Goal: Task Accomplishment & Management: Manage account settings

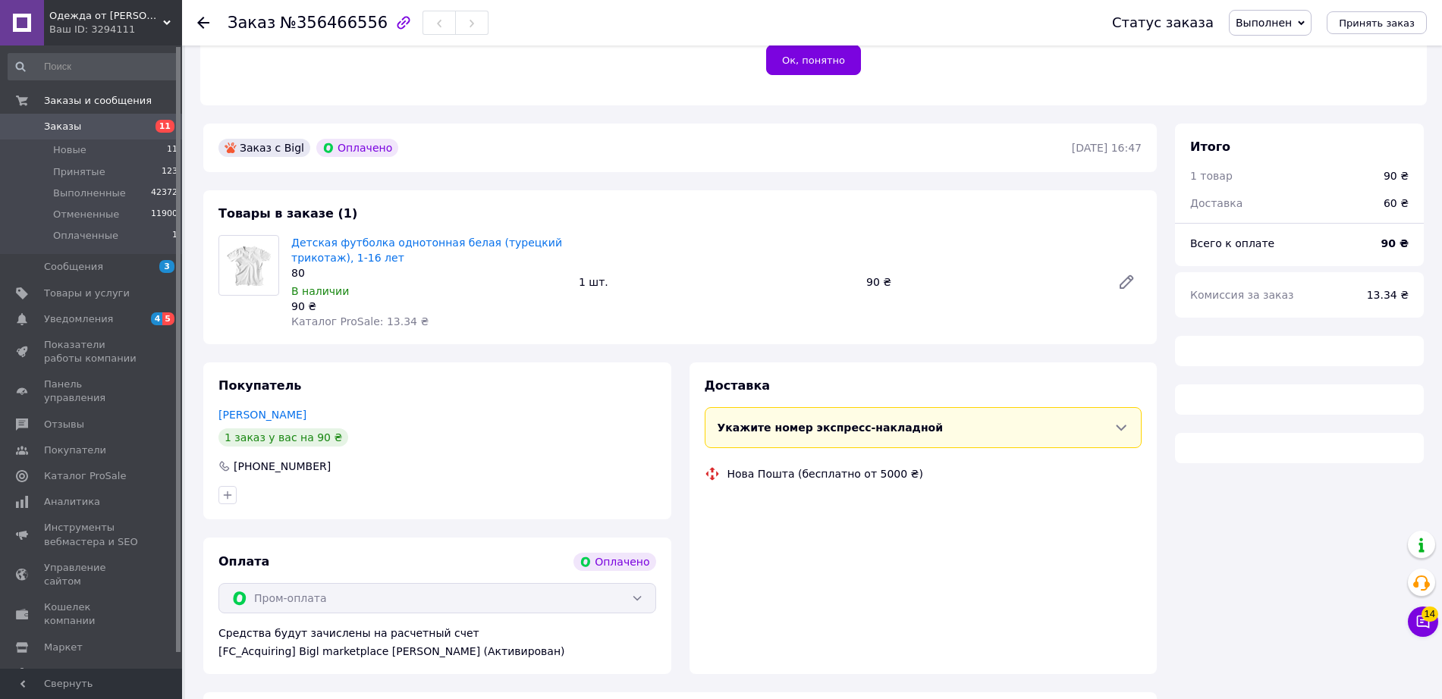
scroll to position [328, 0]
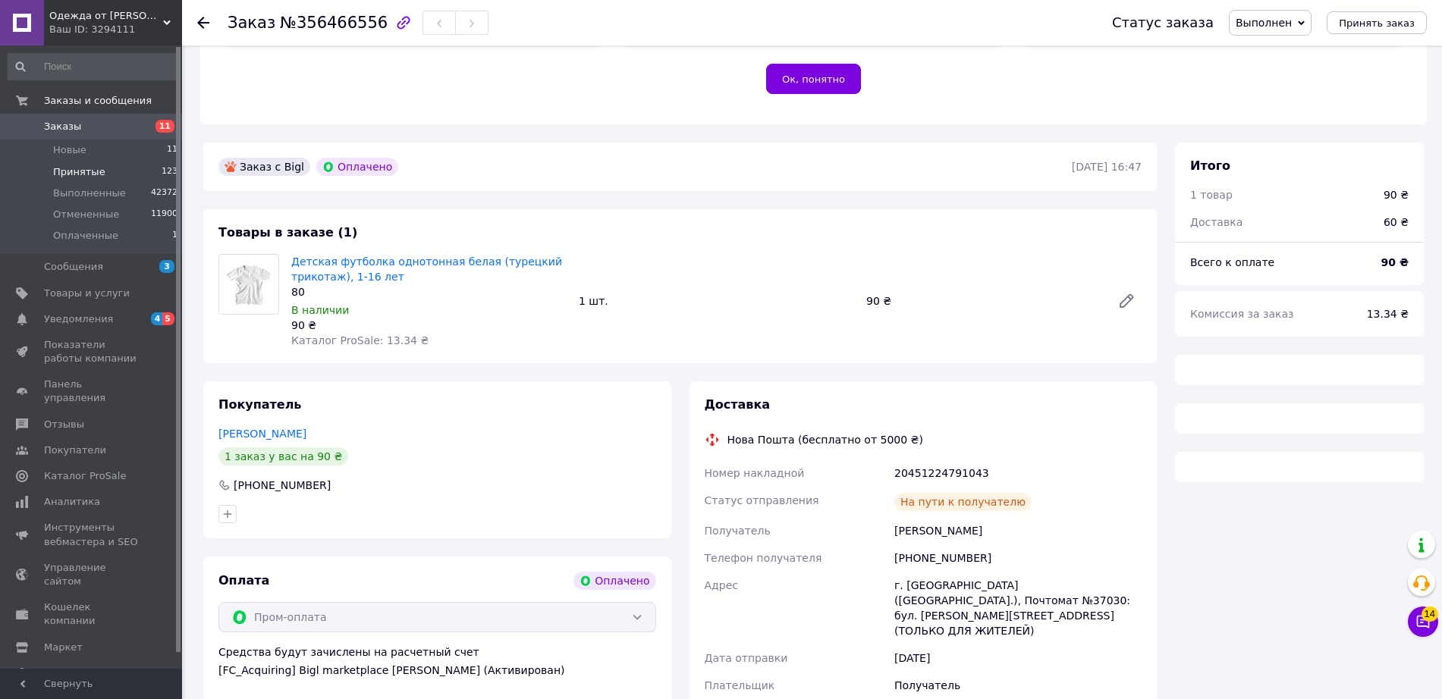
click at [121, 168] on li "Принятые 123" at bounding box center [93, 172] width 187 height 21
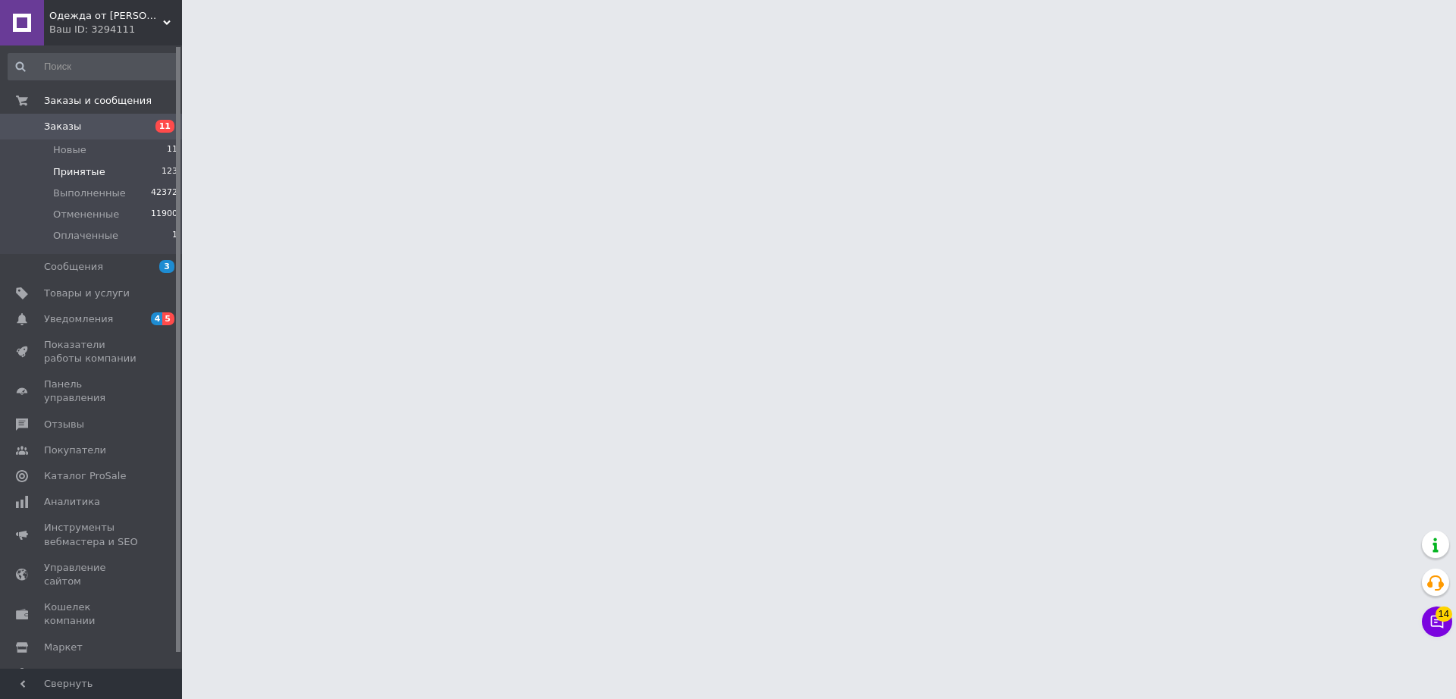
click at [133, 168] on li "Принятые 123" at bounding box center [93, 172] width 187 height 21
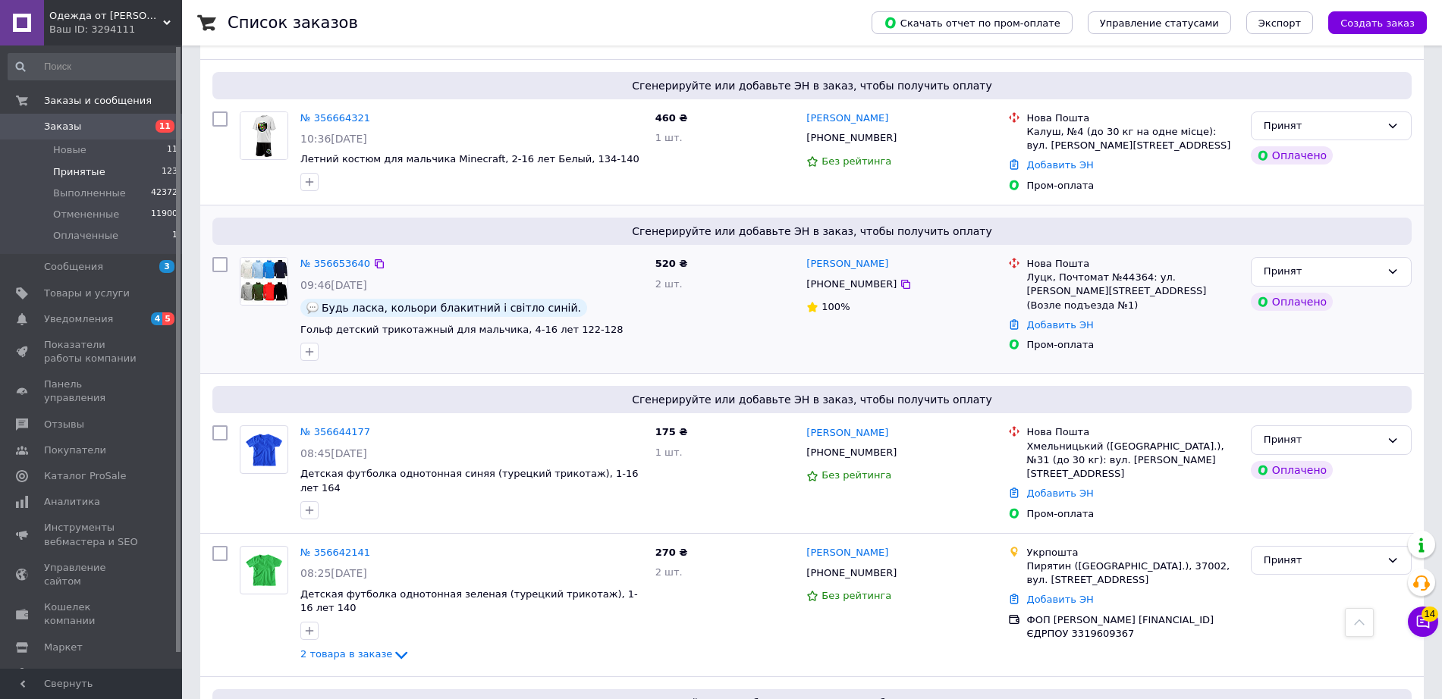
scroll to position [4268, 0]
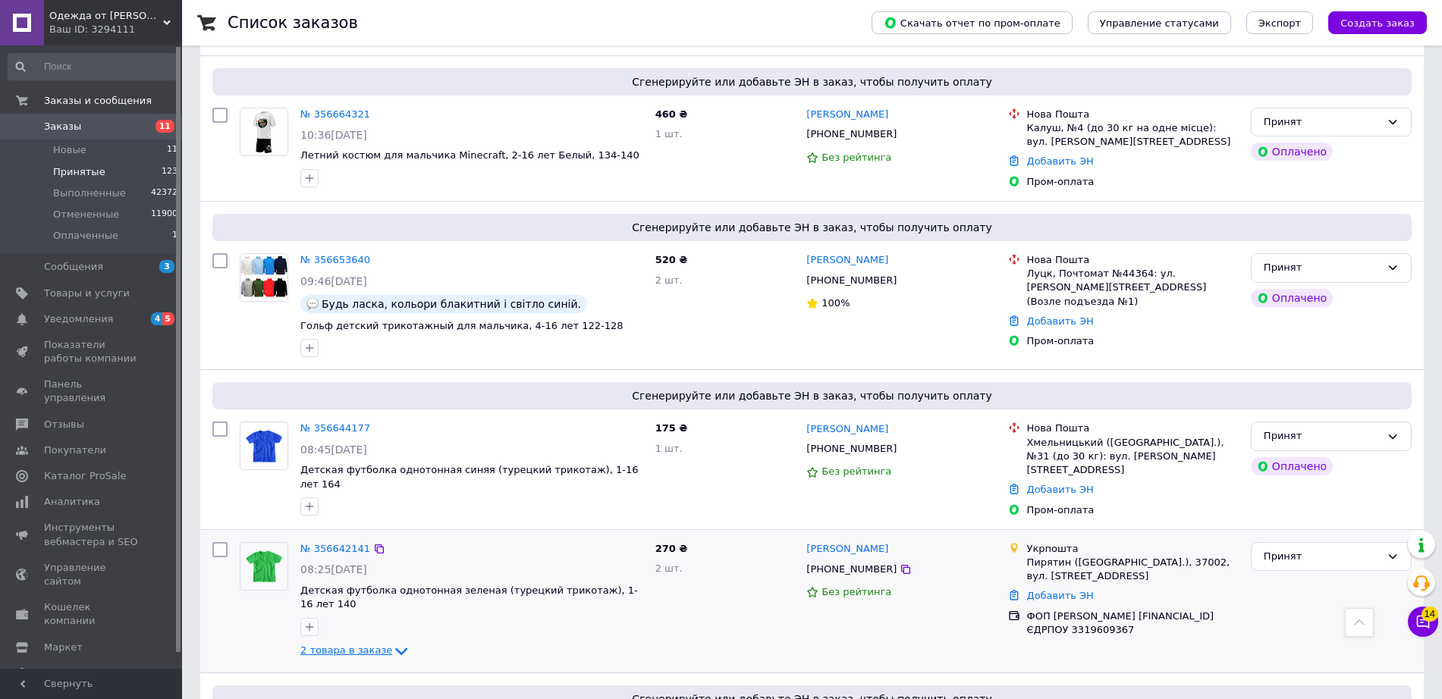
click at [366, 645] on span "2 товара в заказе" at bounding box center [346, 650] width 92 height 11
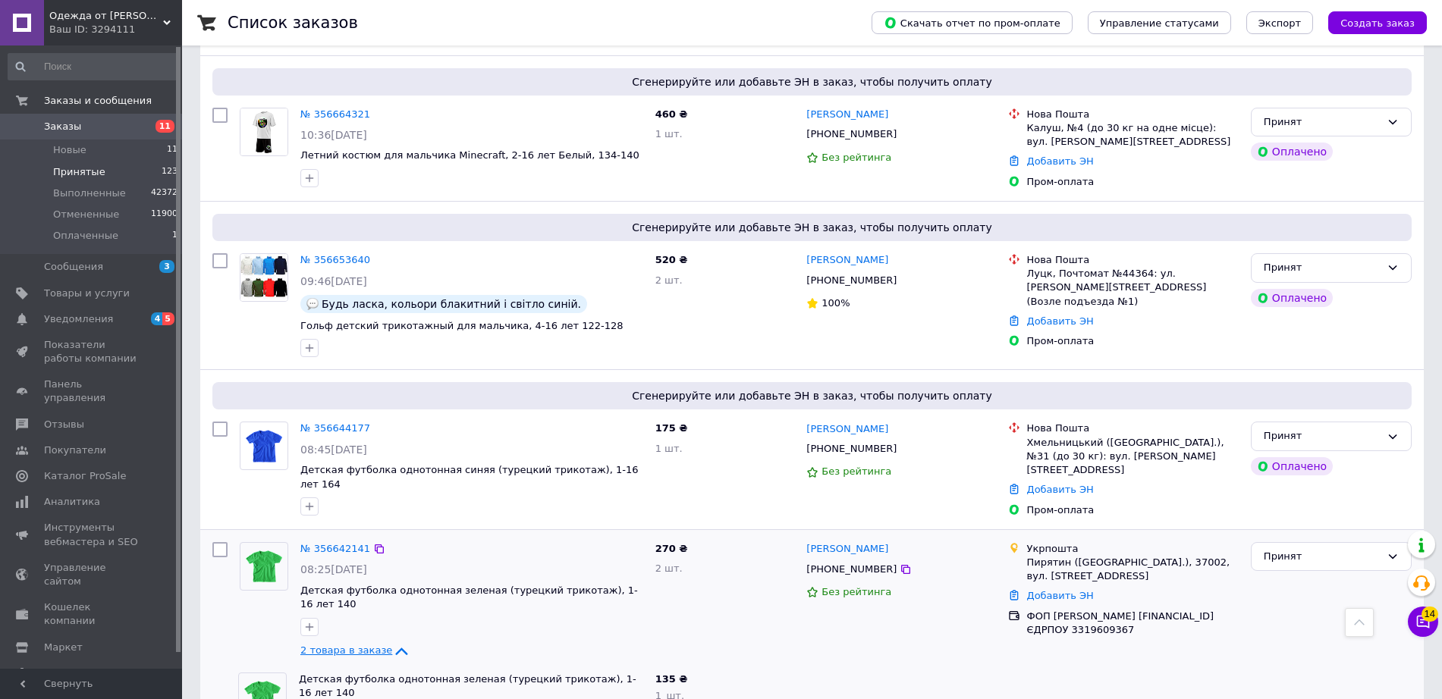
click at [366, 645] on span "2 товара в заказе" at bounding box center [346, 650] width 92 height 11
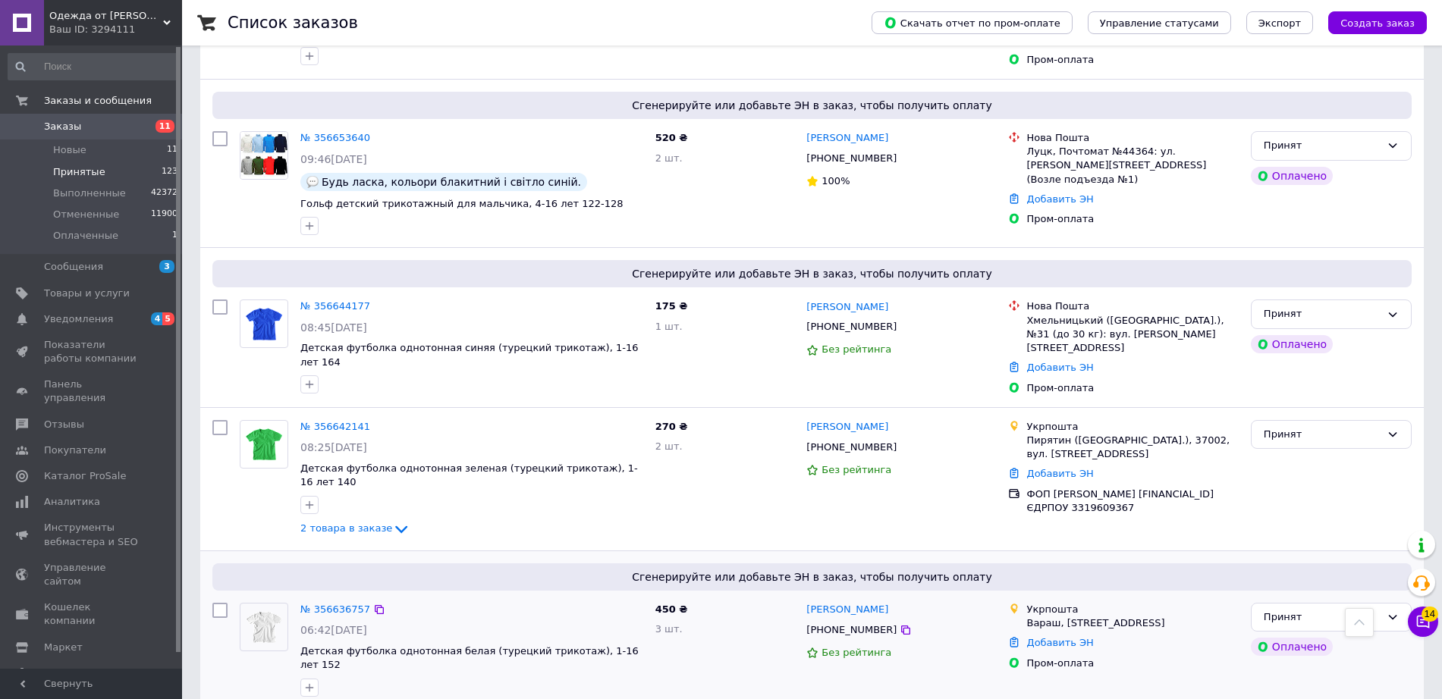
scroll to position [4379, 0]
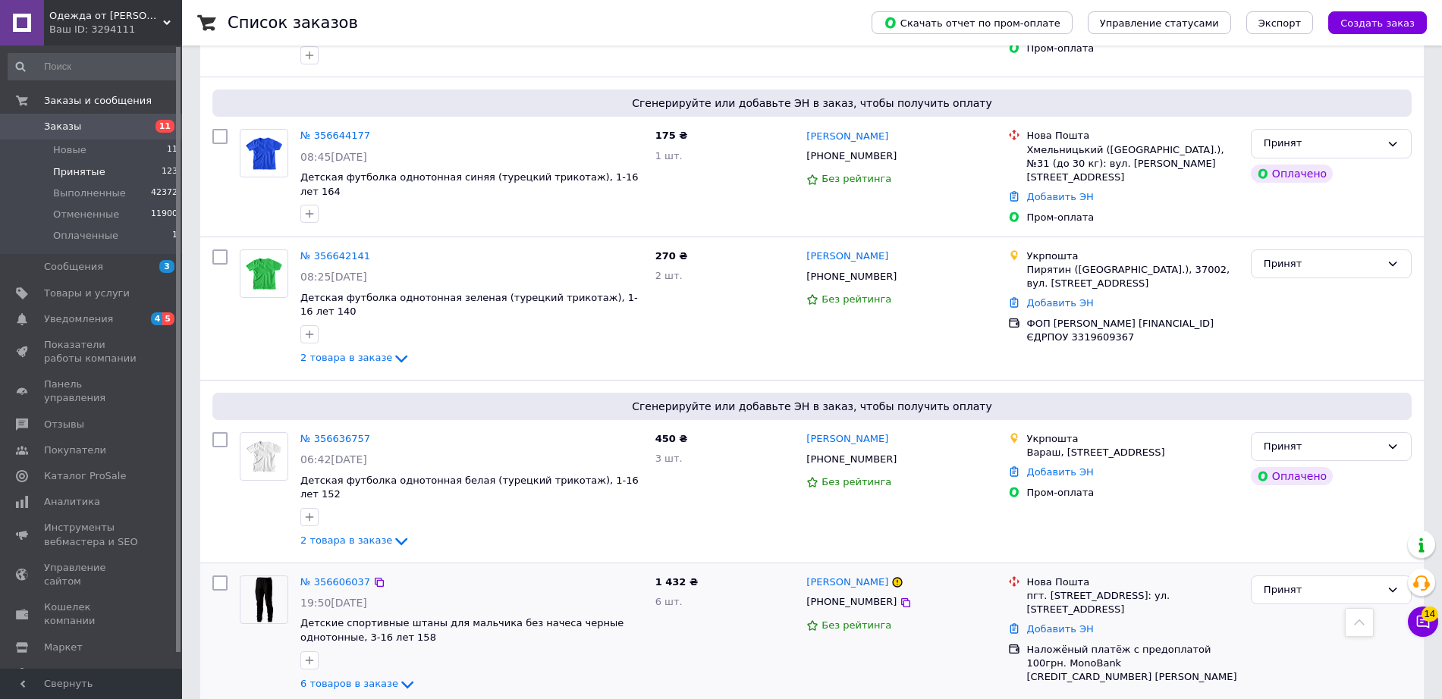
scroll to position [4565, 0]
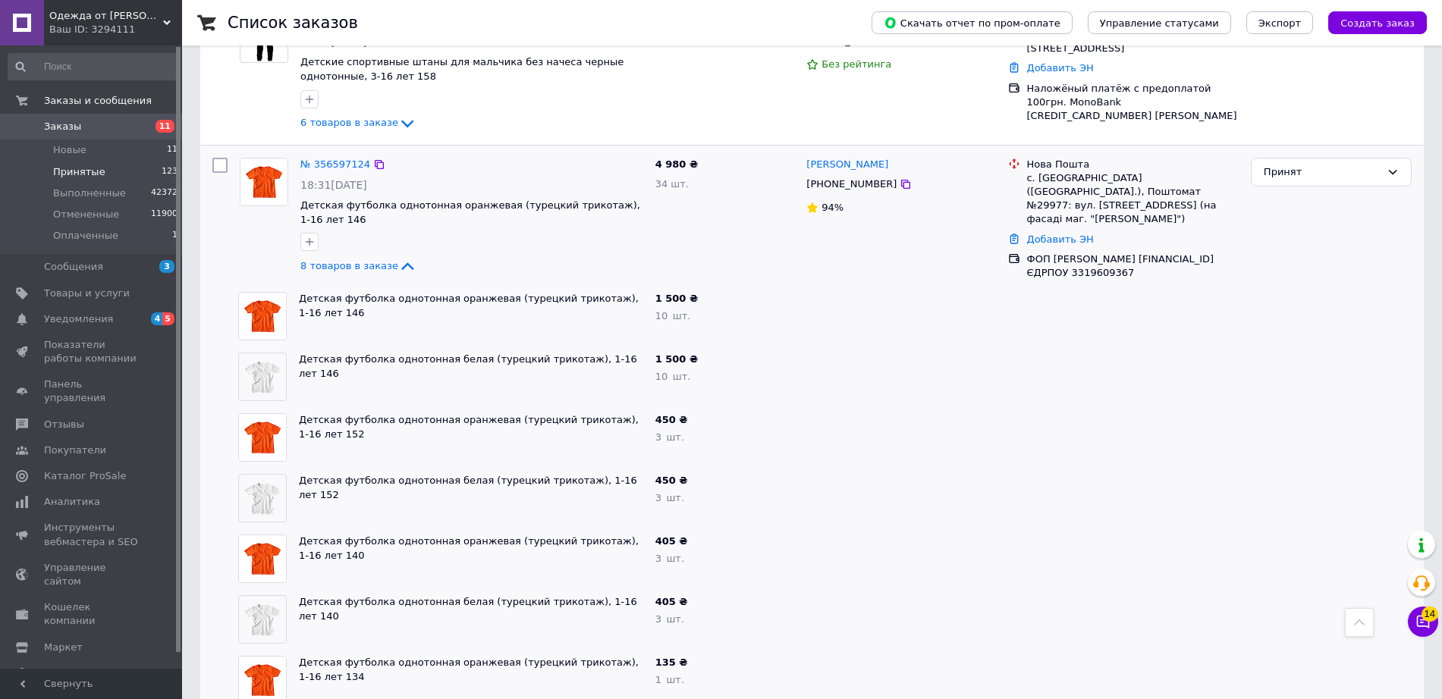
scroll to position [5162, 0]
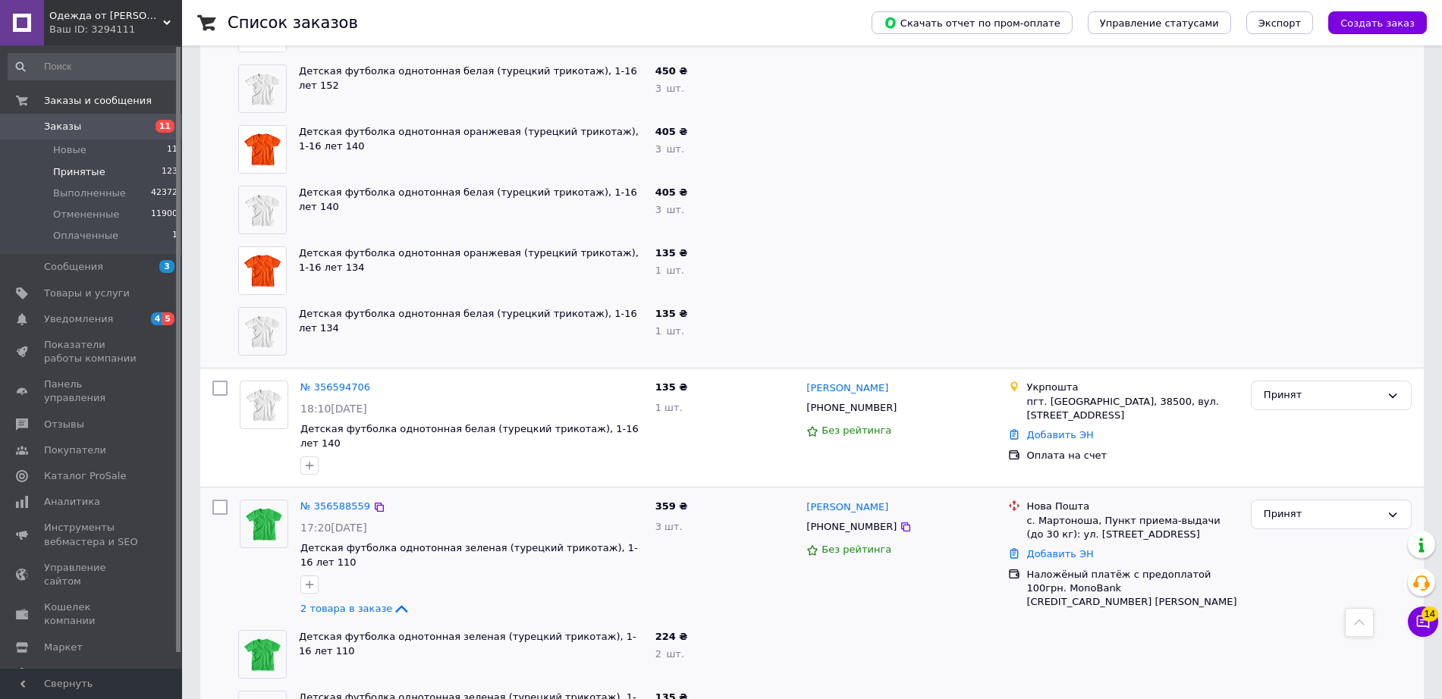
scroll to position [5532, 0]
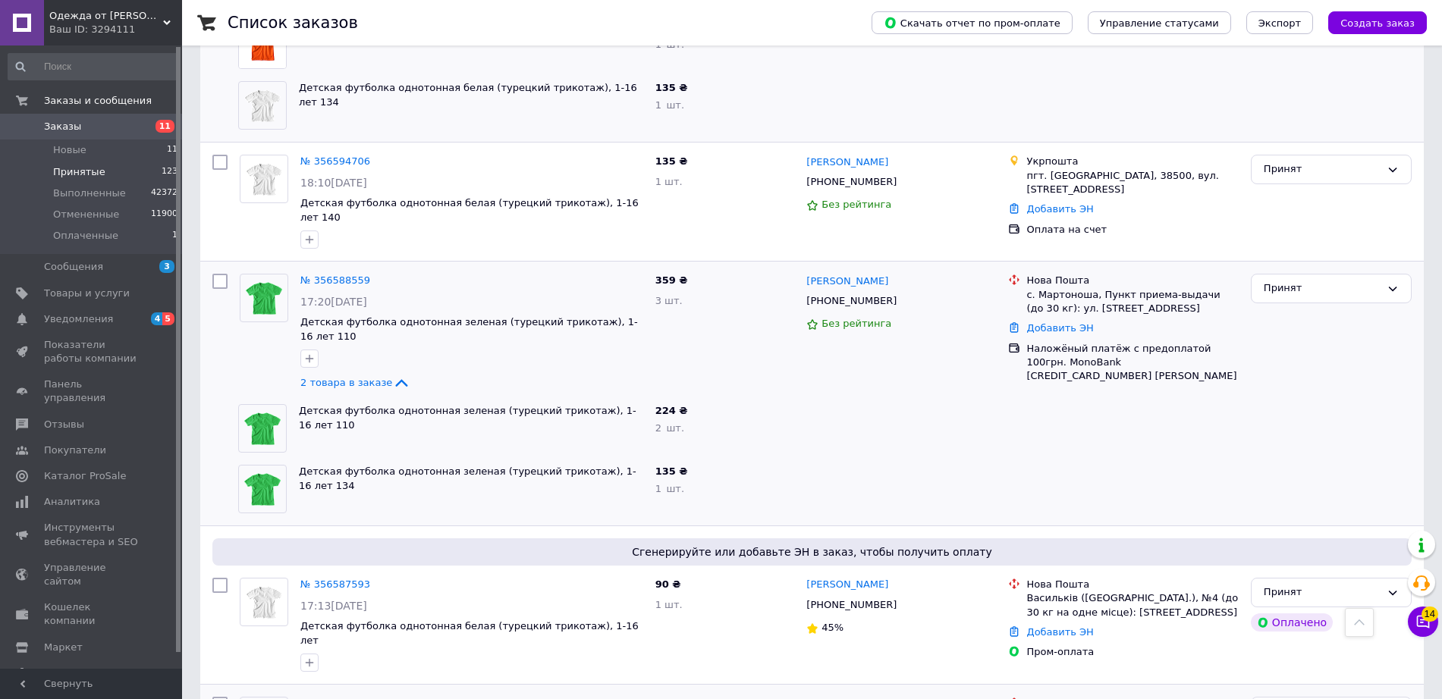
scroll to position [5861, 0]
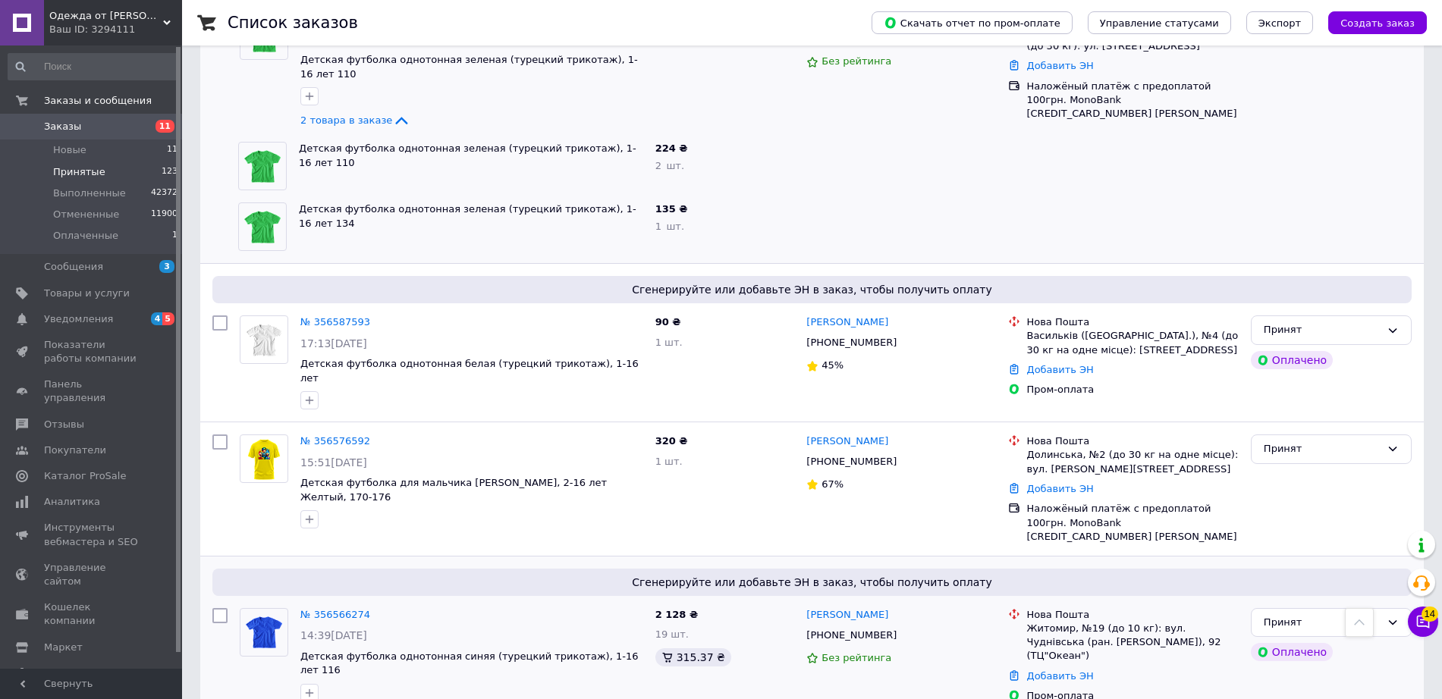
scroll to position [6025, 0]
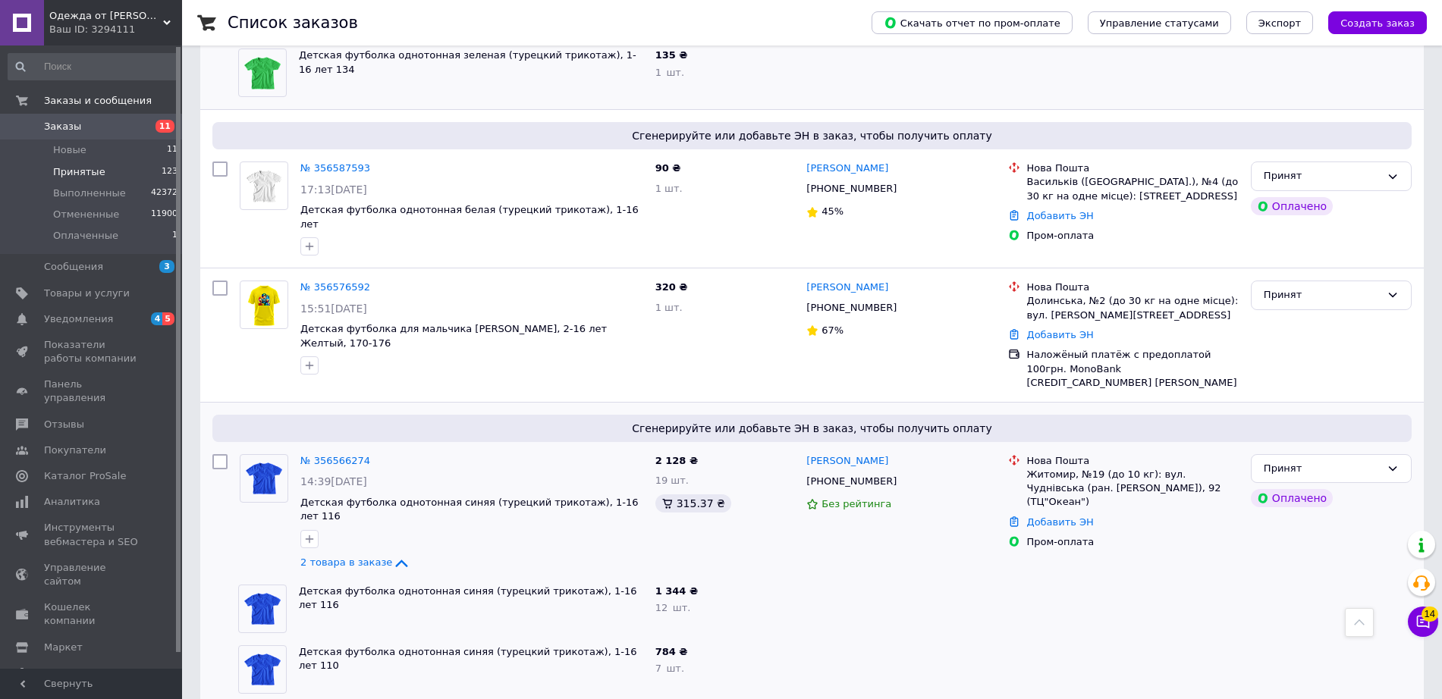
scroll to position [6215, 0]
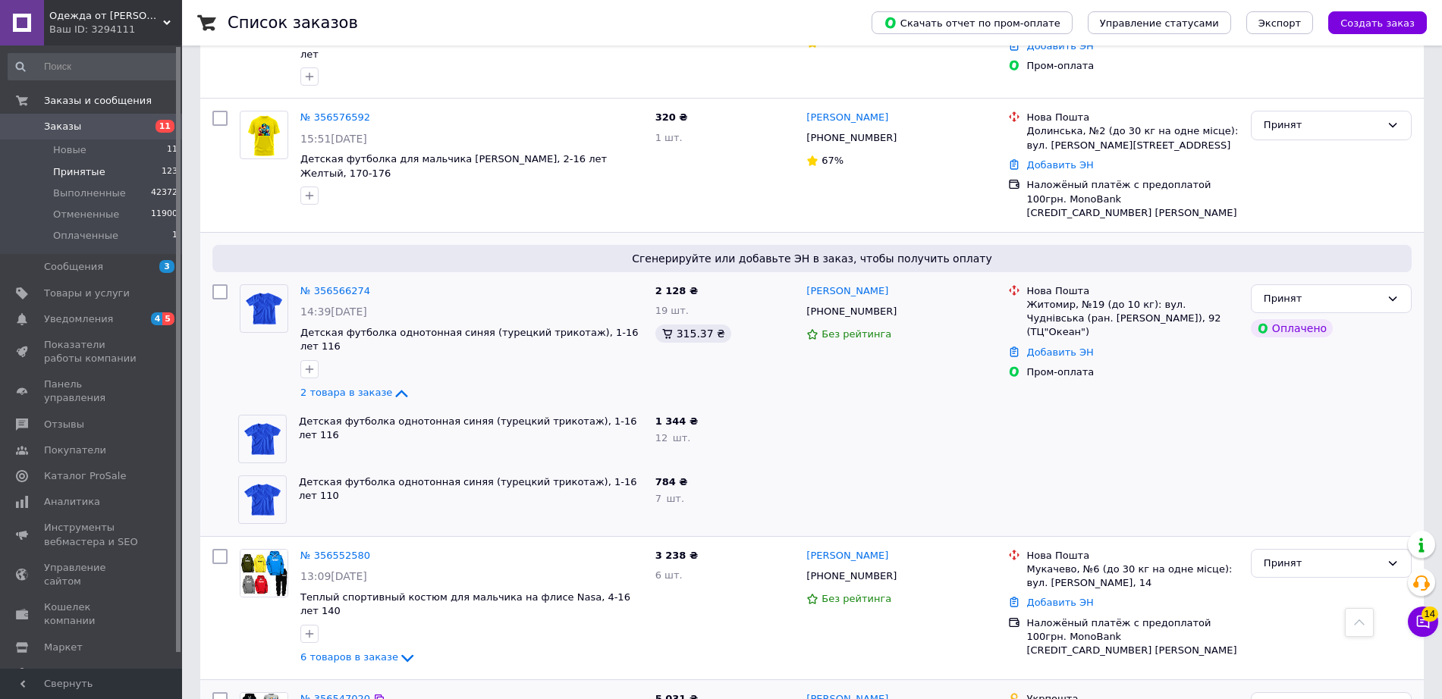
scroll to position [6398, 0]
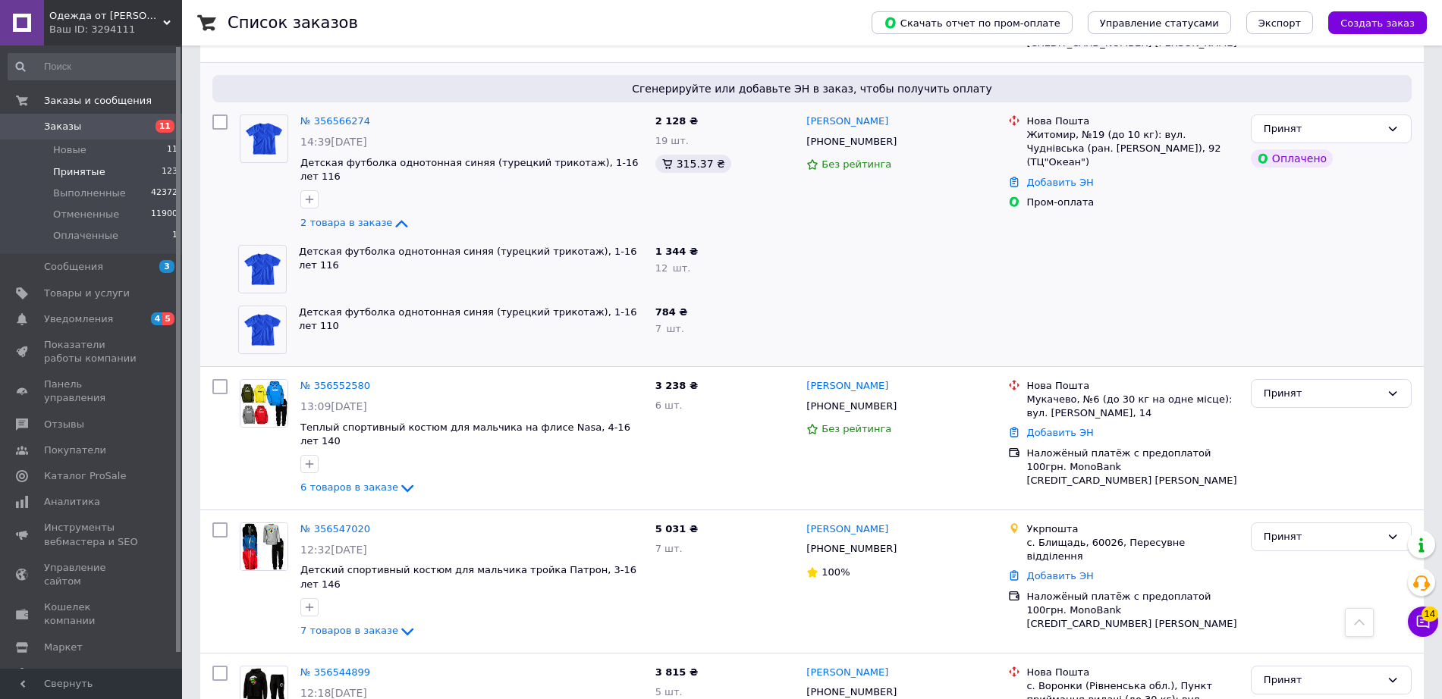
scroll to position [6521, 0]
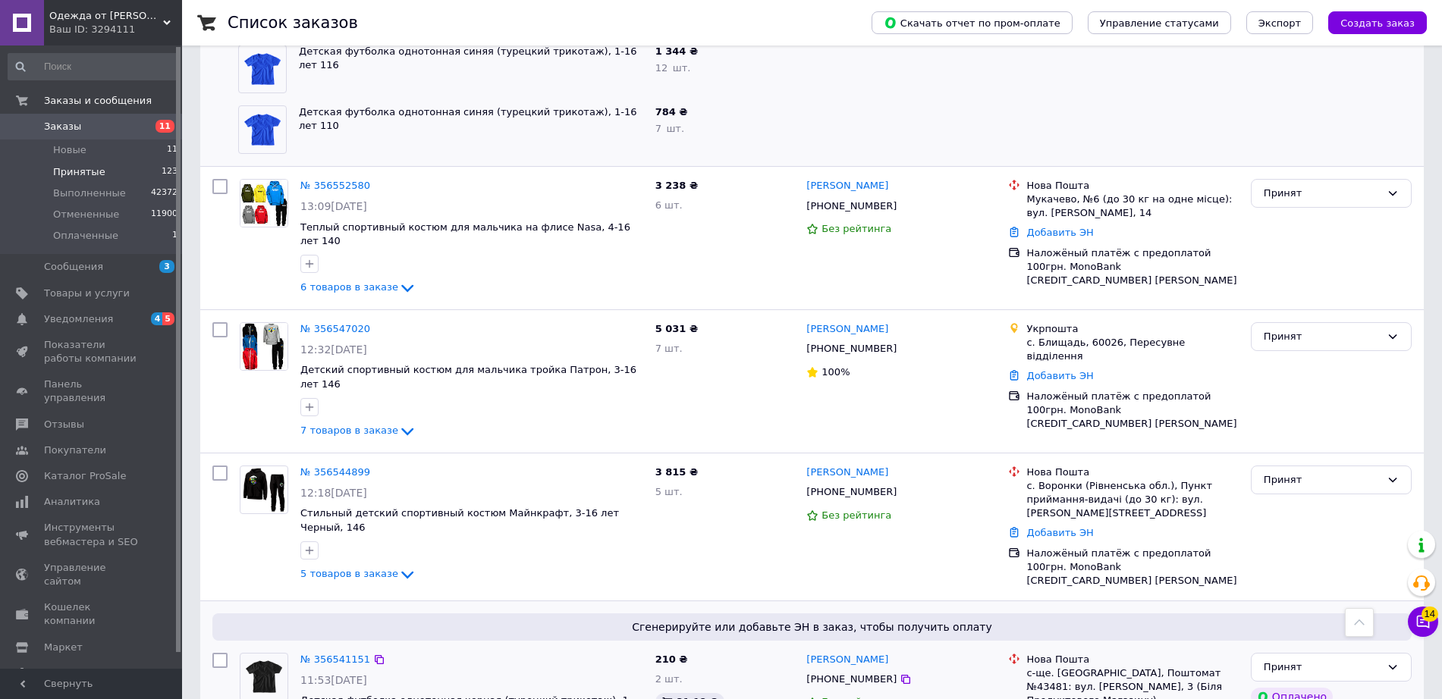
scroll to position [6720, 0]
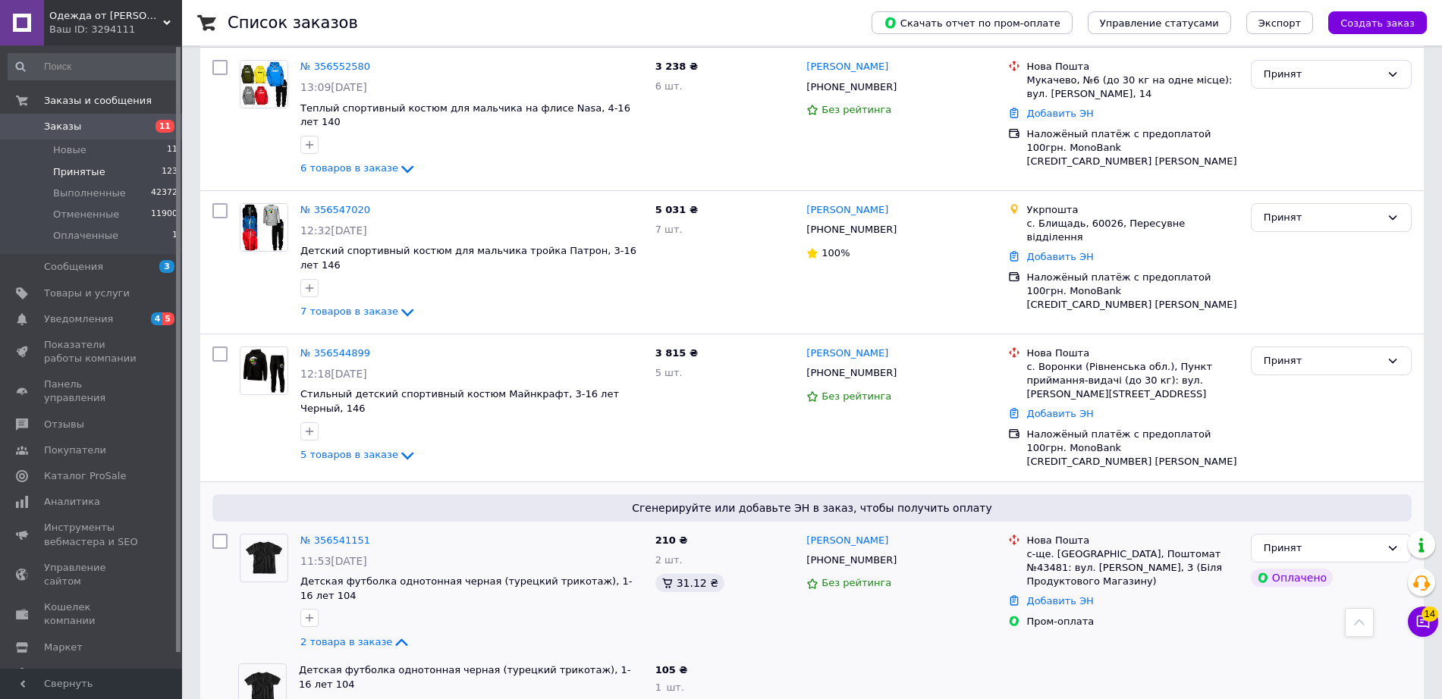
scroll to position [6900, 0]
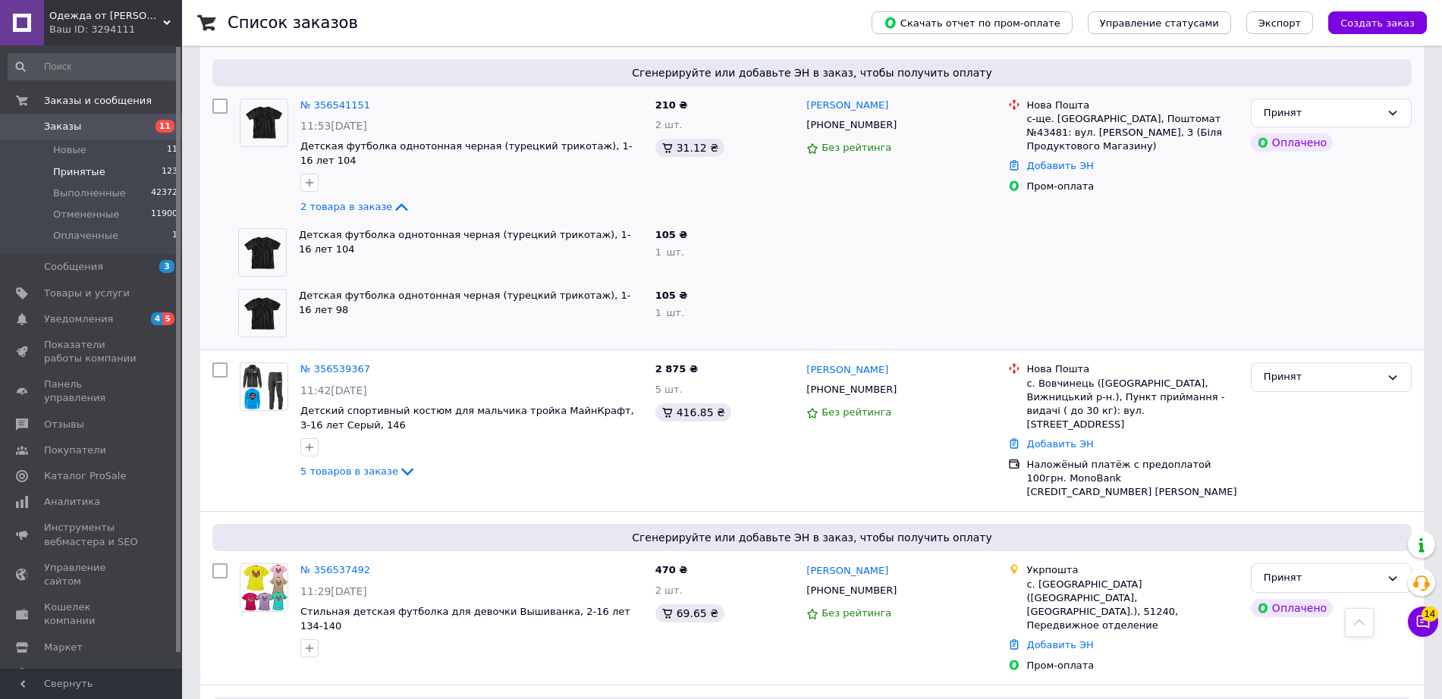
scroll to position [7296, 0]
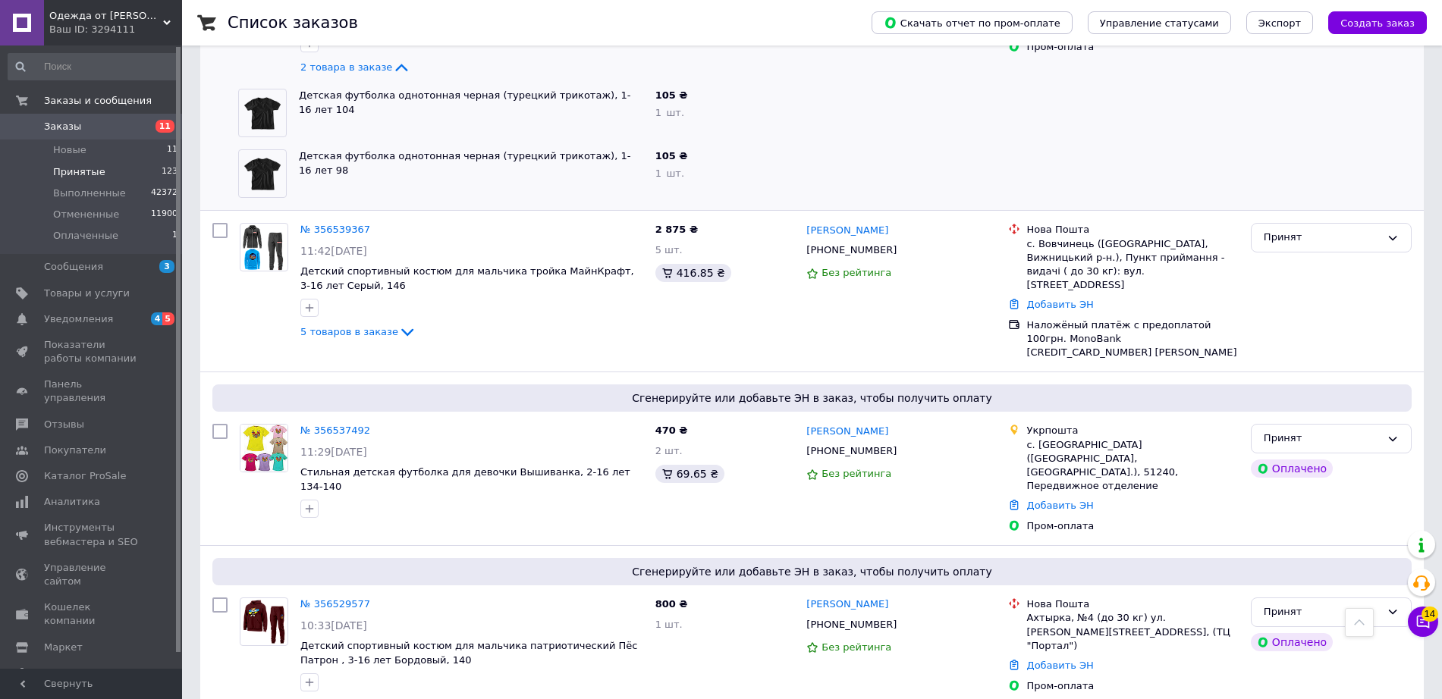
scroll to position [7412, 0]
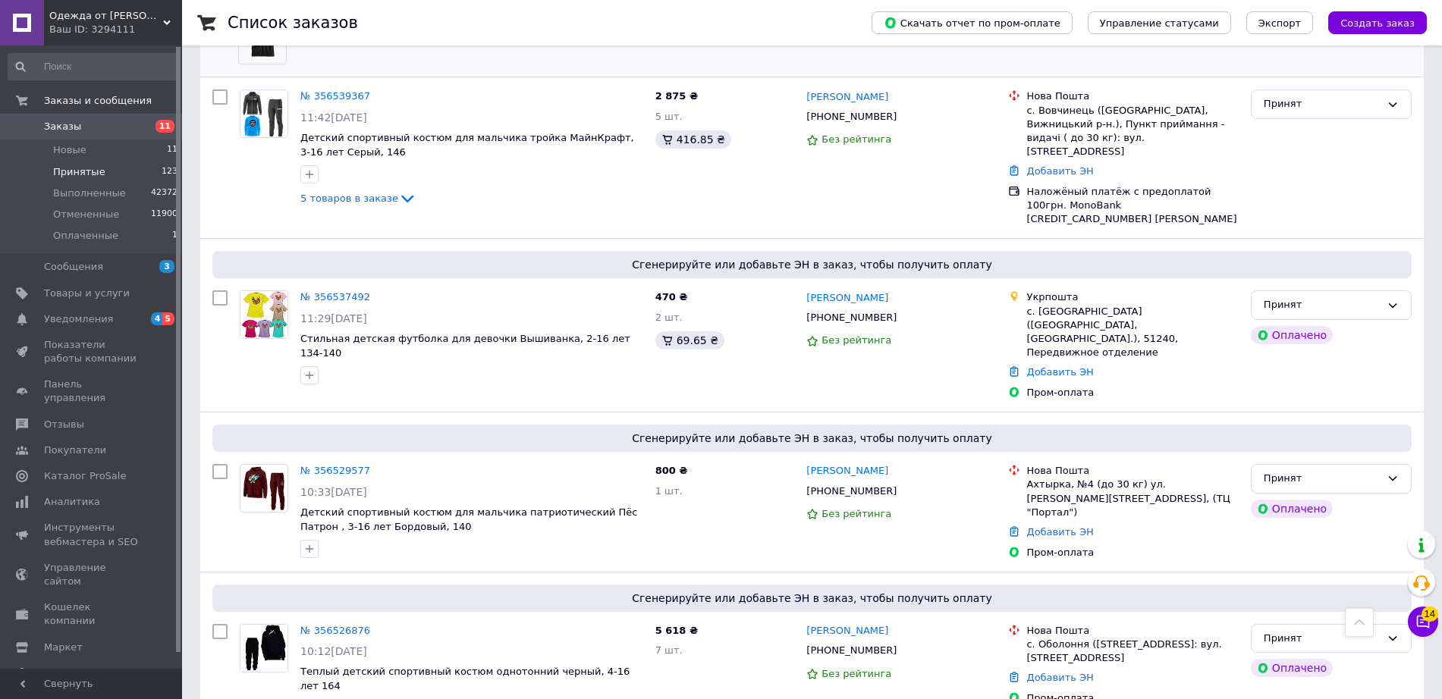
scroll to position [7570, 0]
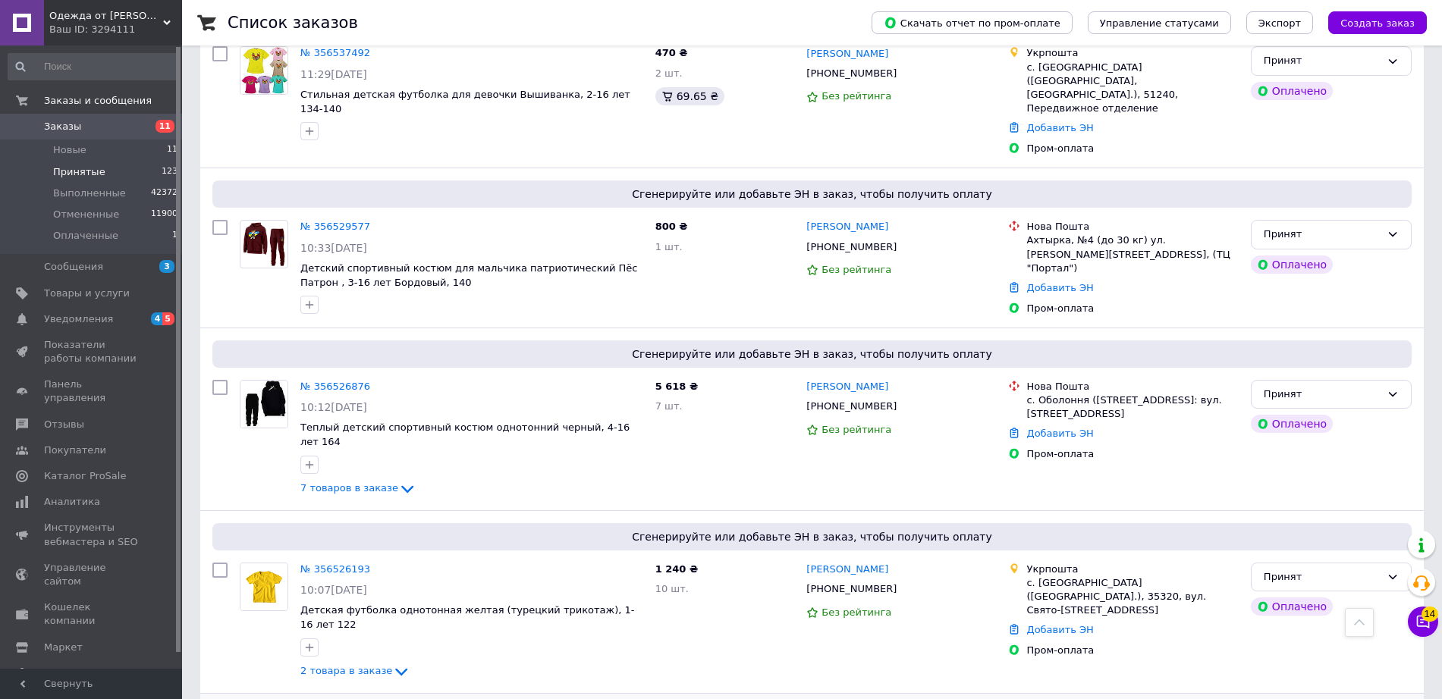
scroll to position [7817, 0]
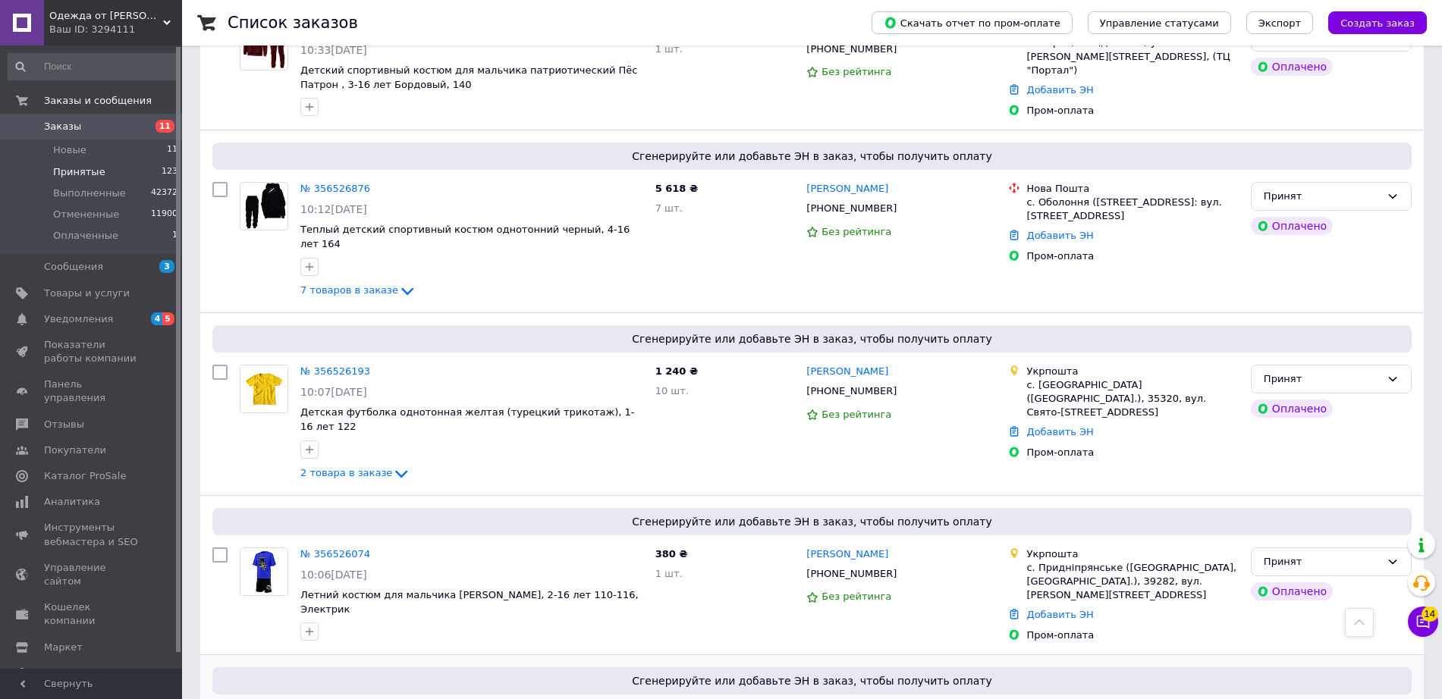
scroll to position [8032, 0]
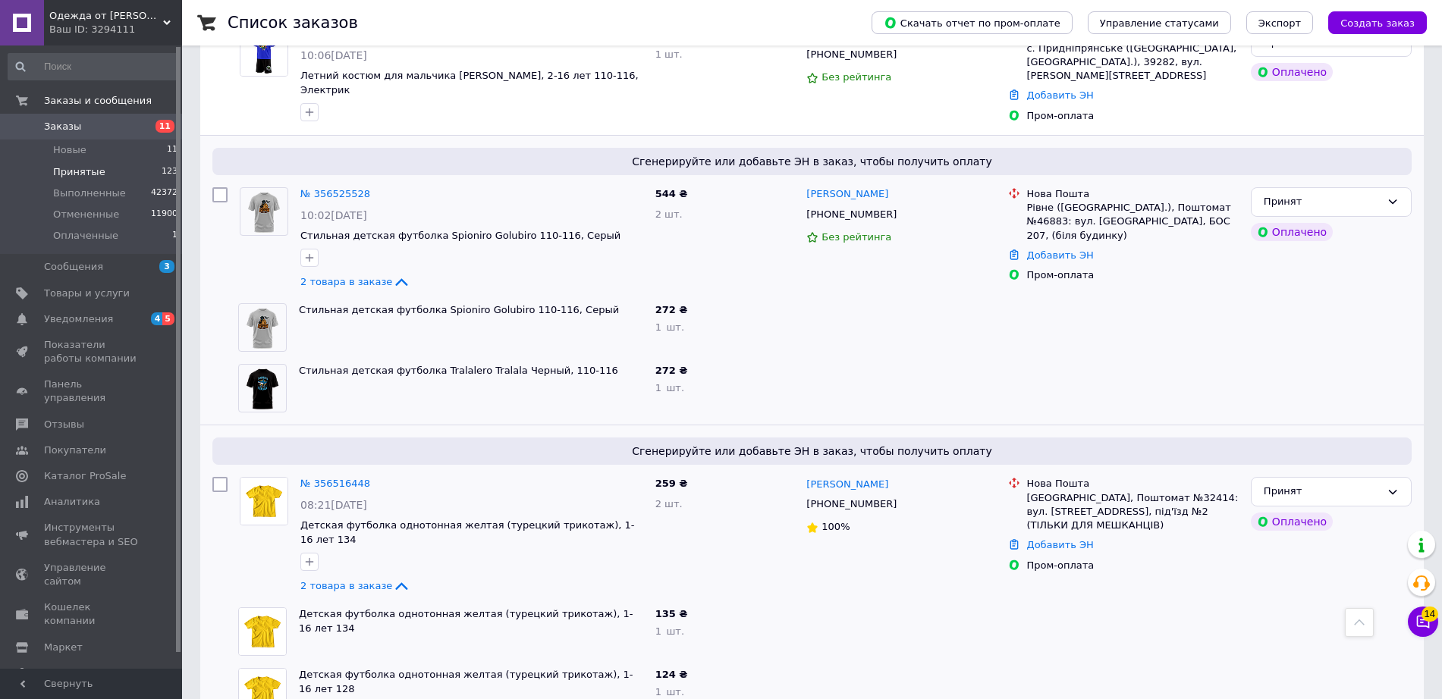
scroll to position [8664, 0]
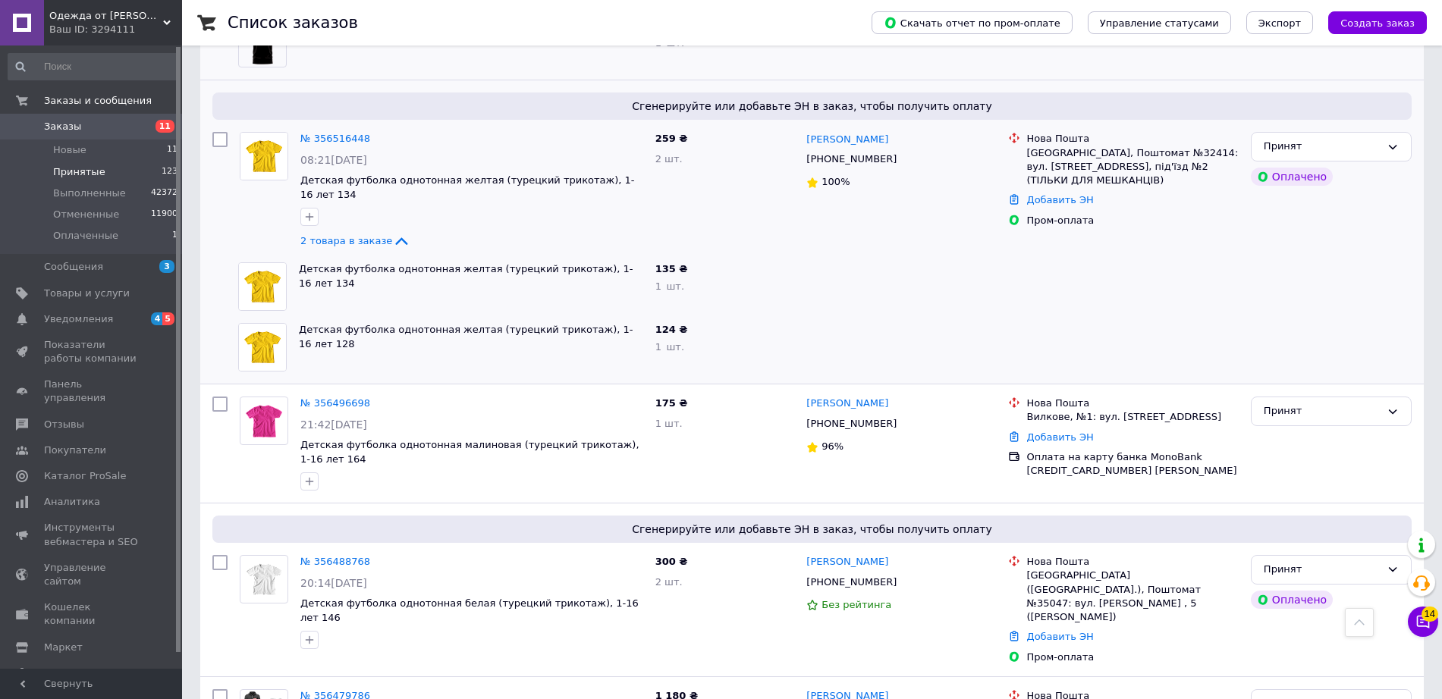
scroll to position [8862, 0]
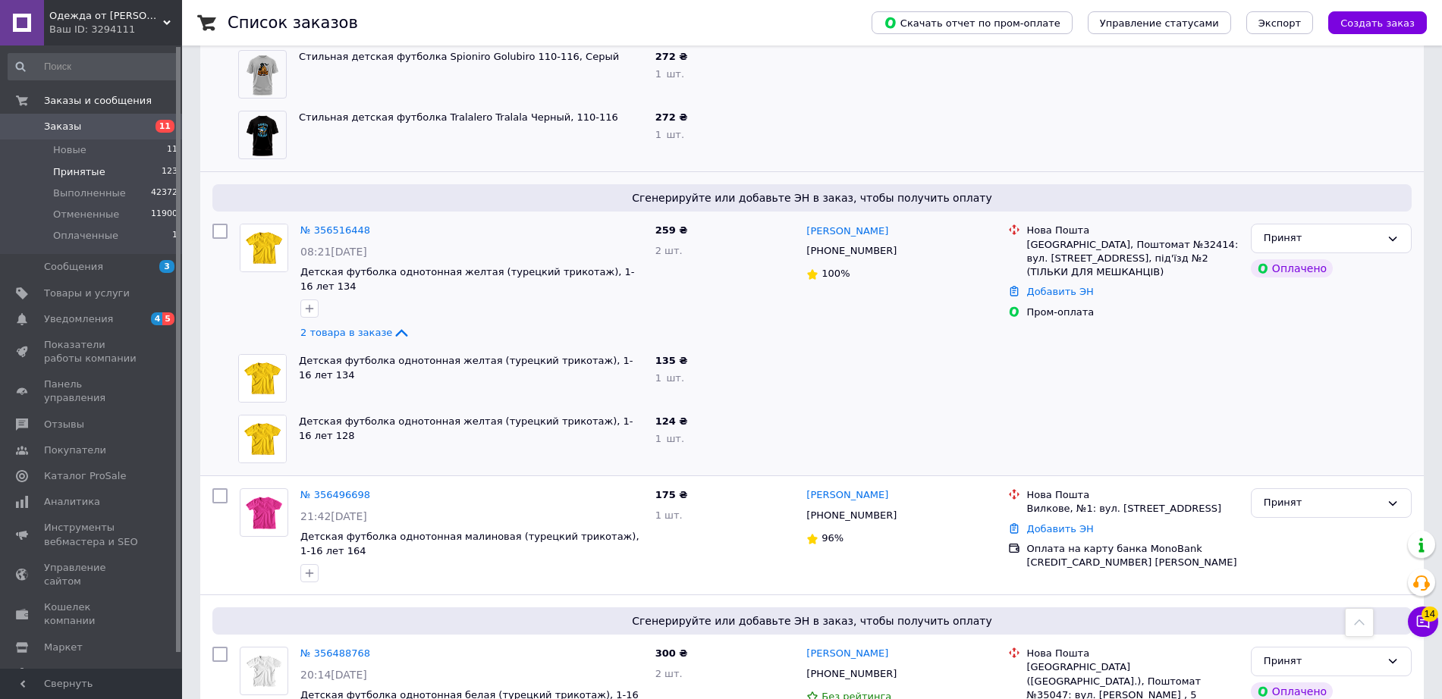
scroll to position [8752, 0]
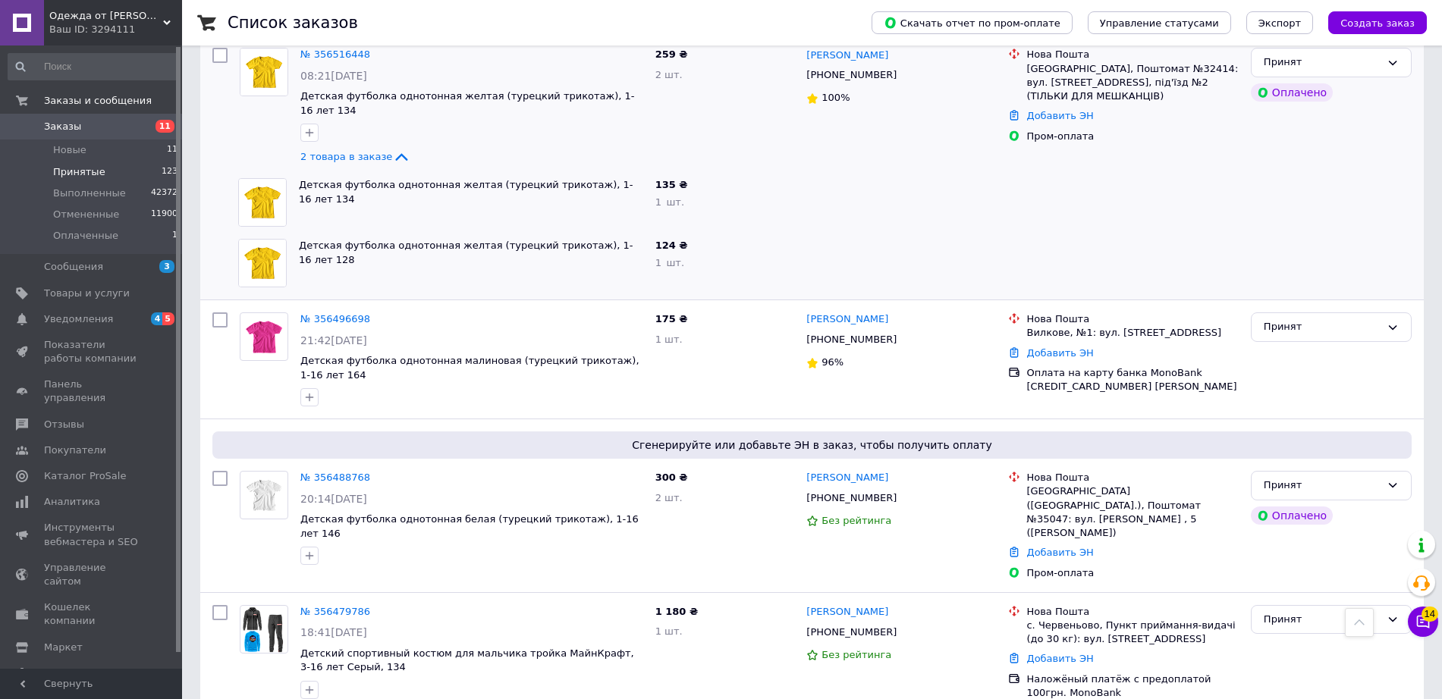
scroll to position [8992, 0]
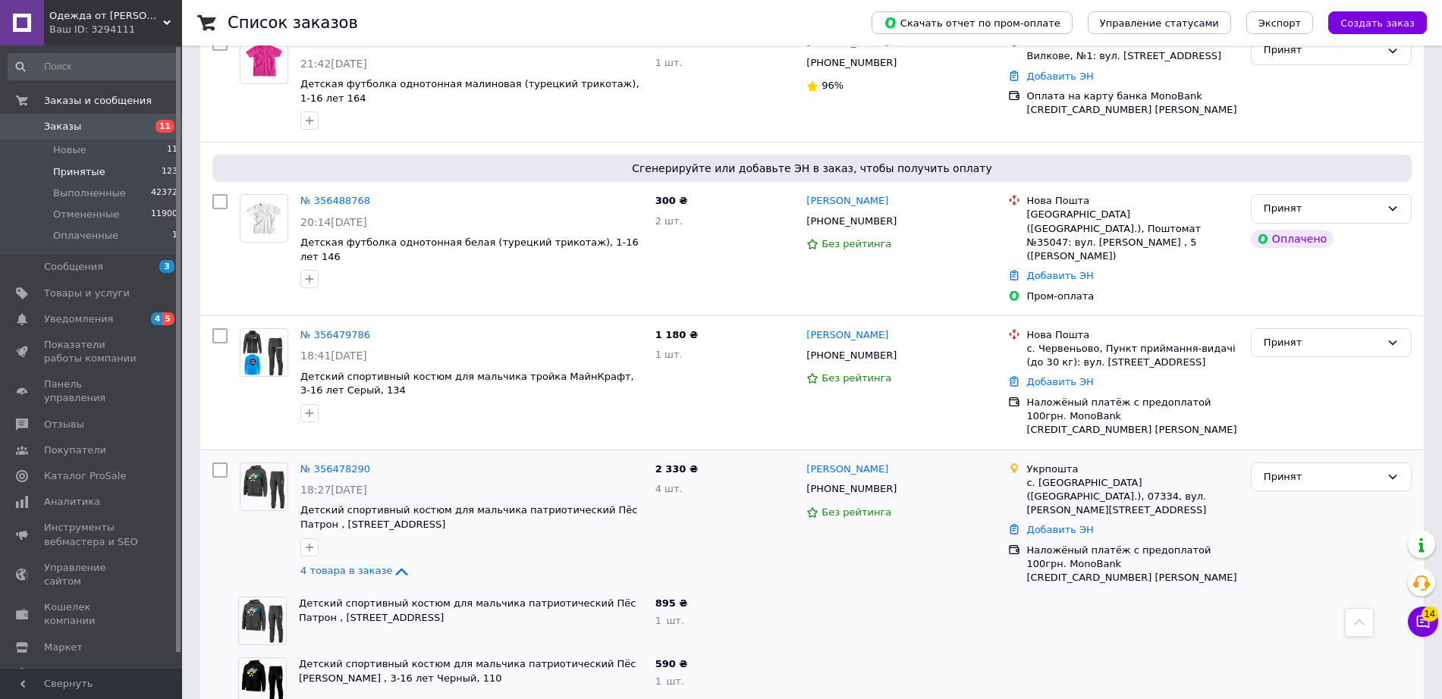
scroll to position [9254, 0]
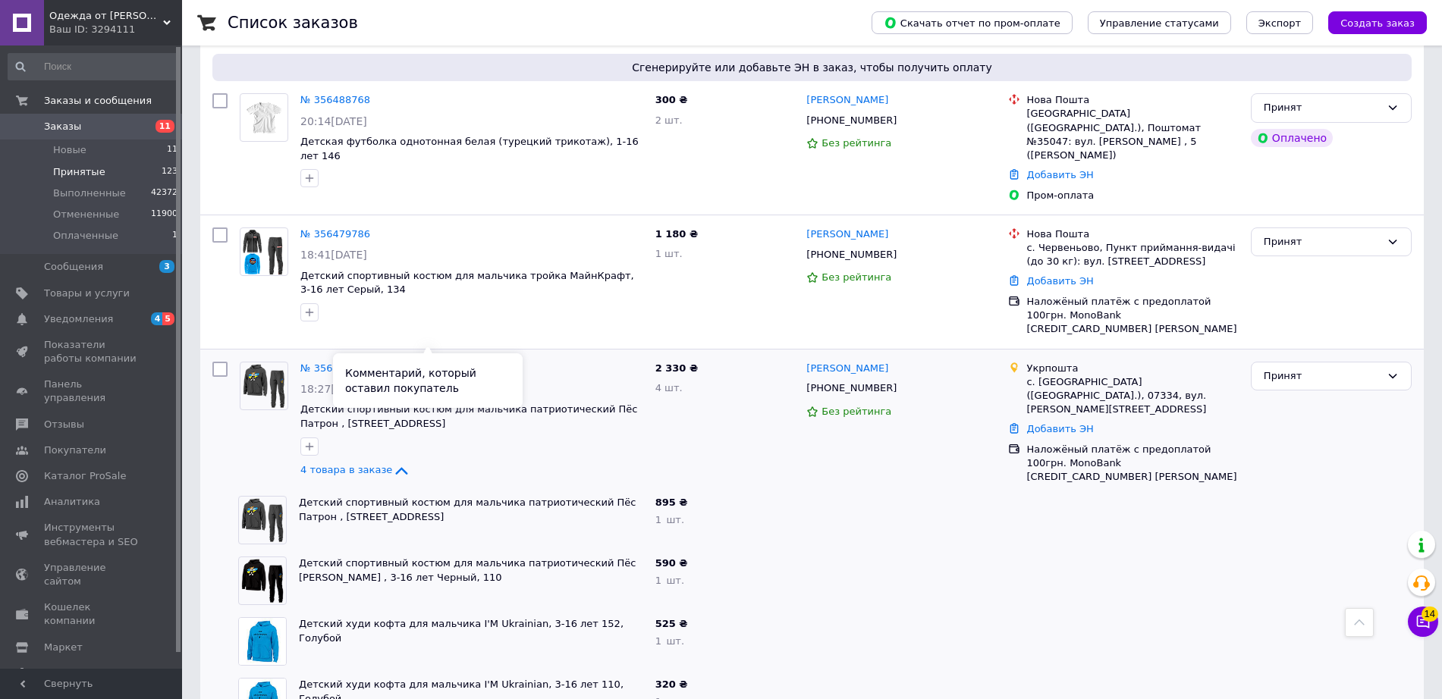
scroll to position [9276, 0]
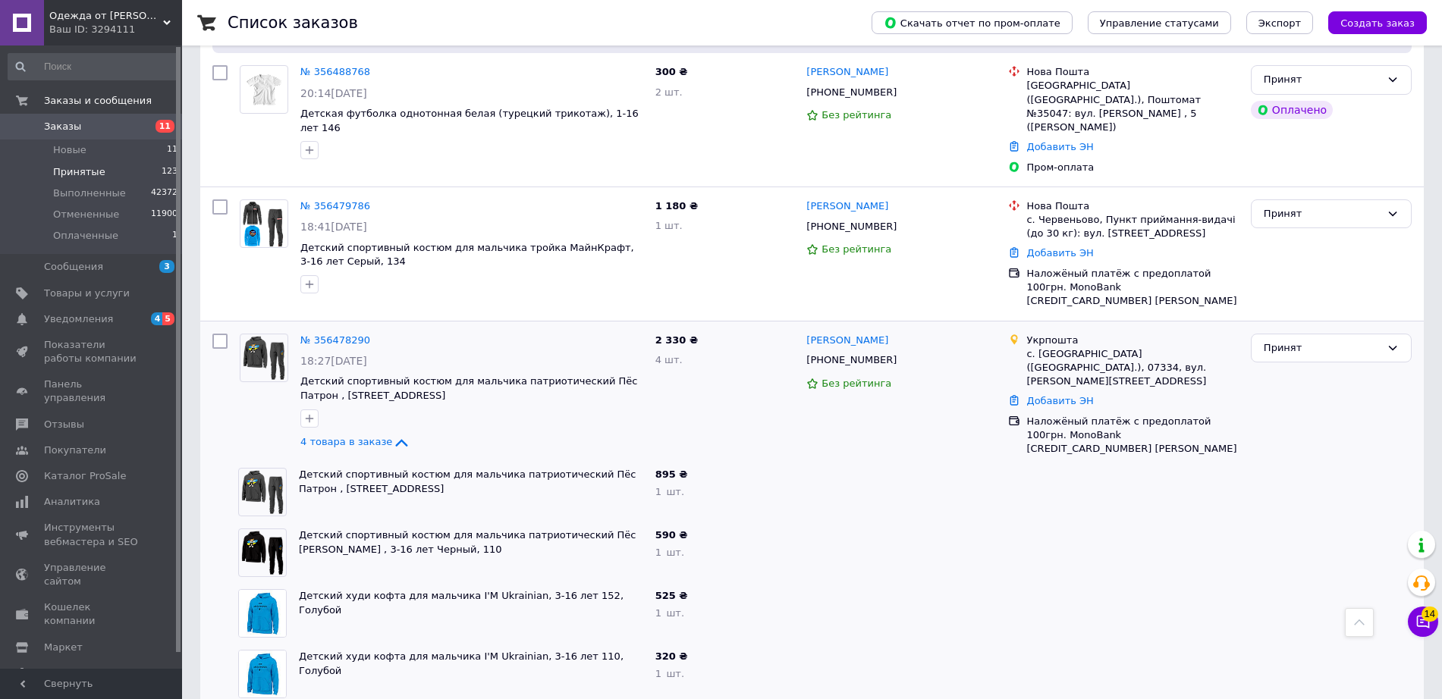
scroll to position [9352, 0]
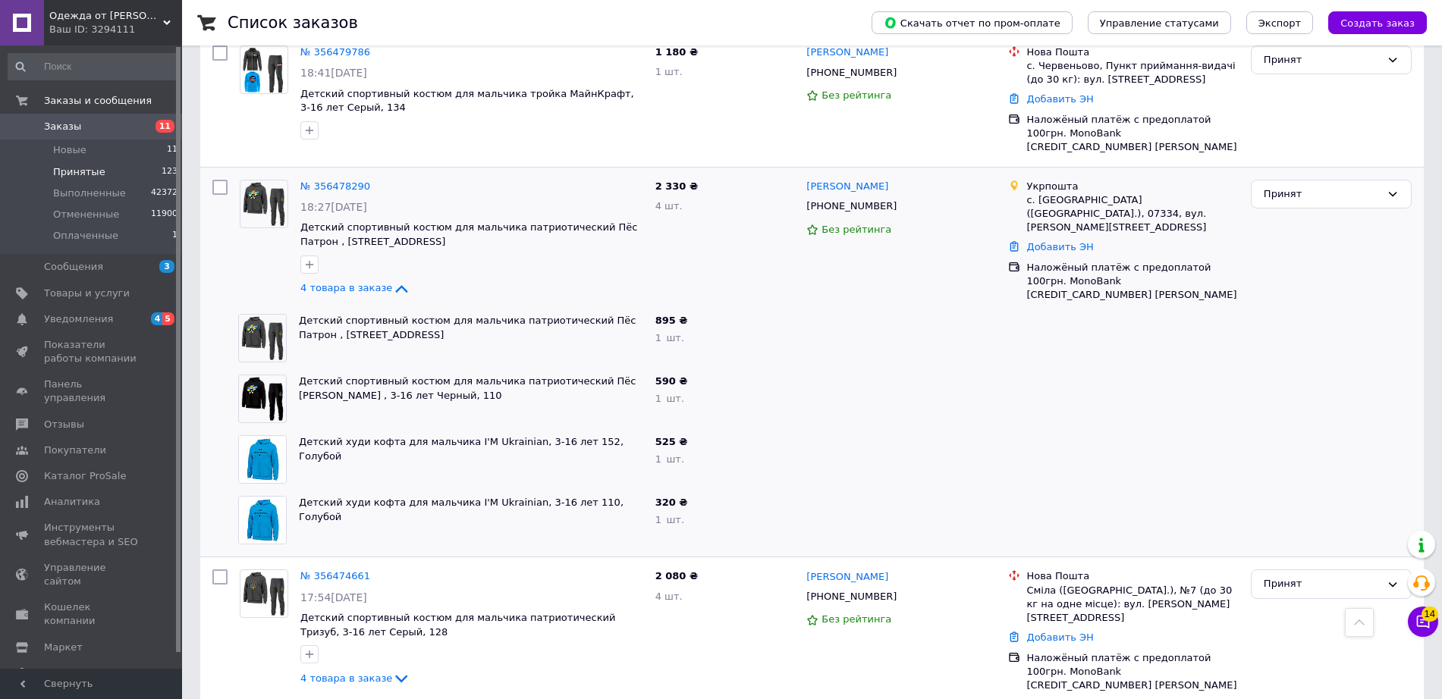
scroll to position [9514, 0]
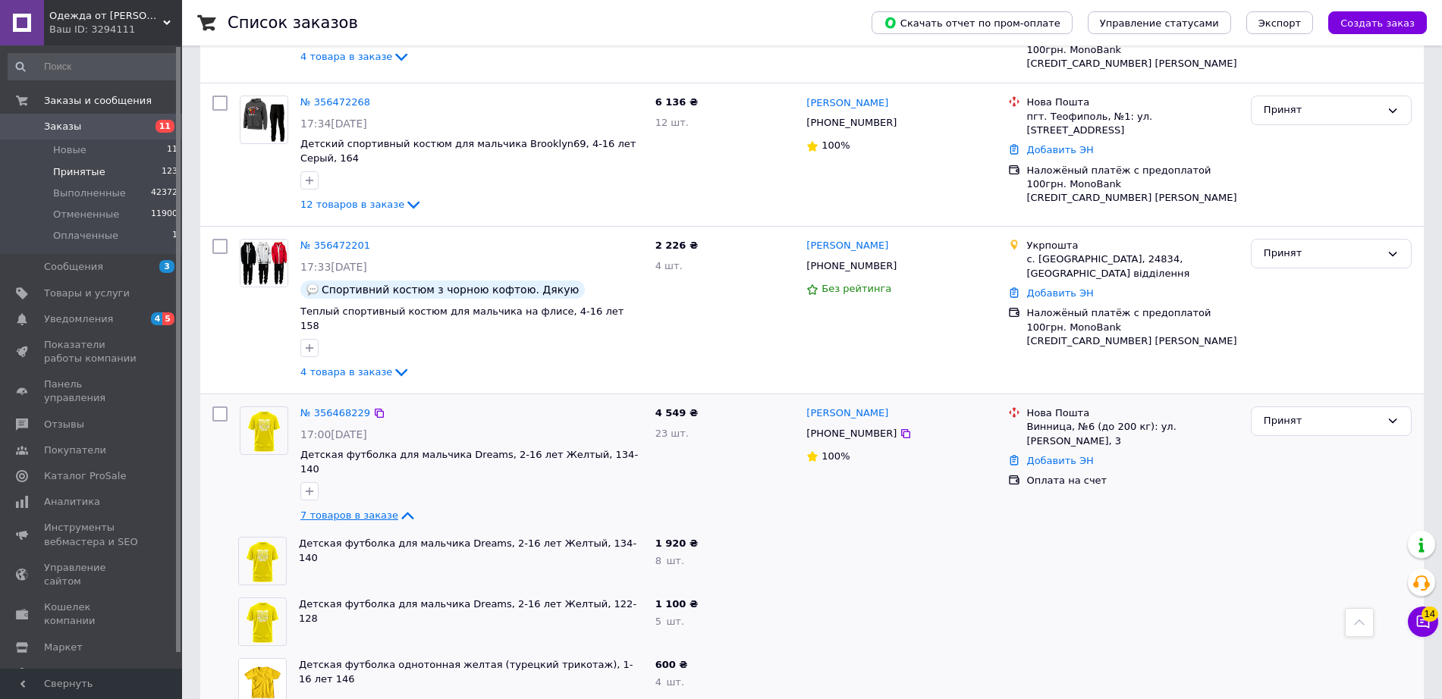
scroll to position [10123, 0]
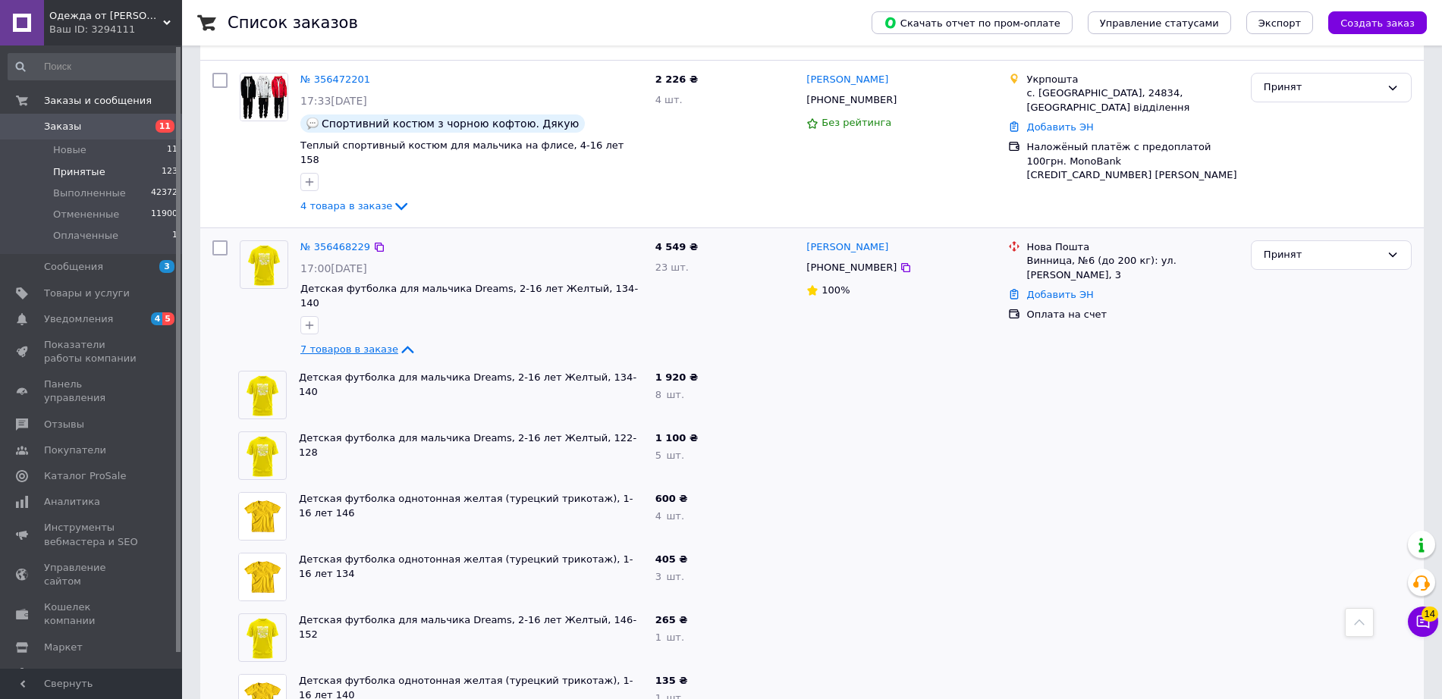
scroll to position [10354, 0]
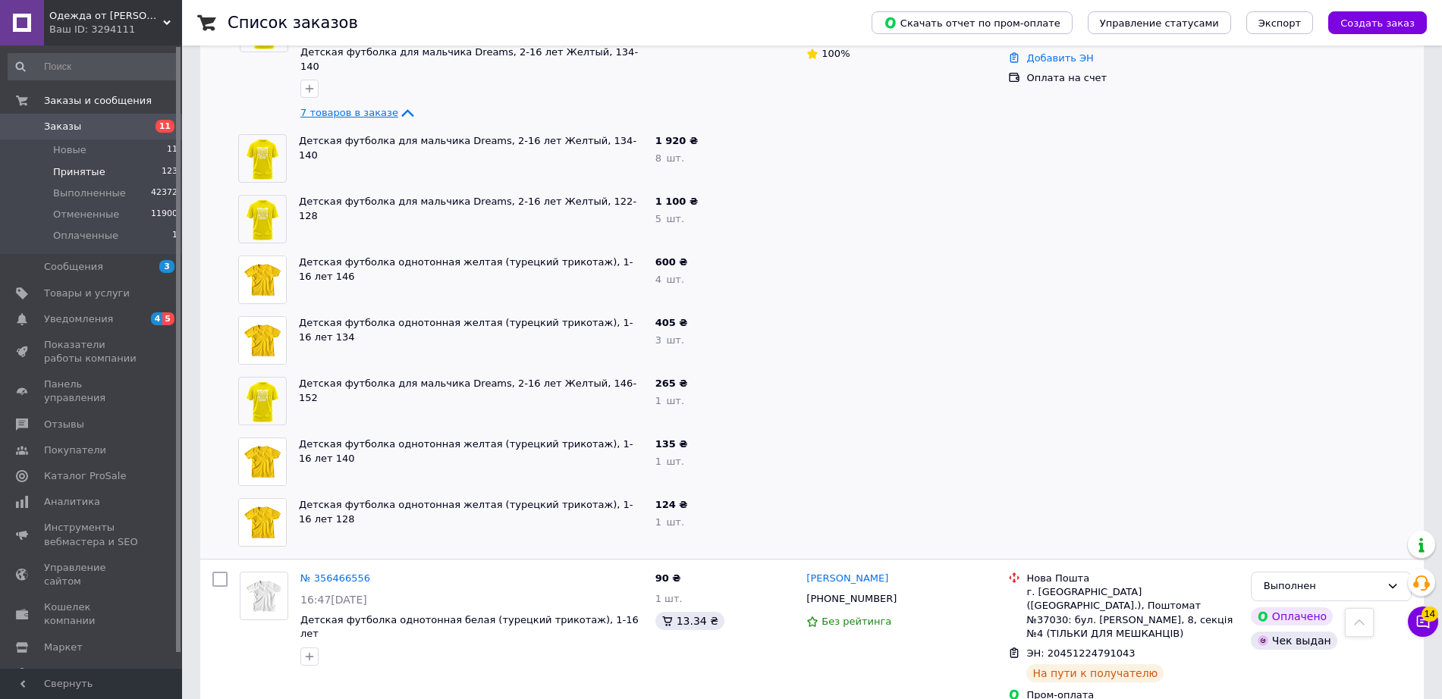
scroll to position [10550, 0]
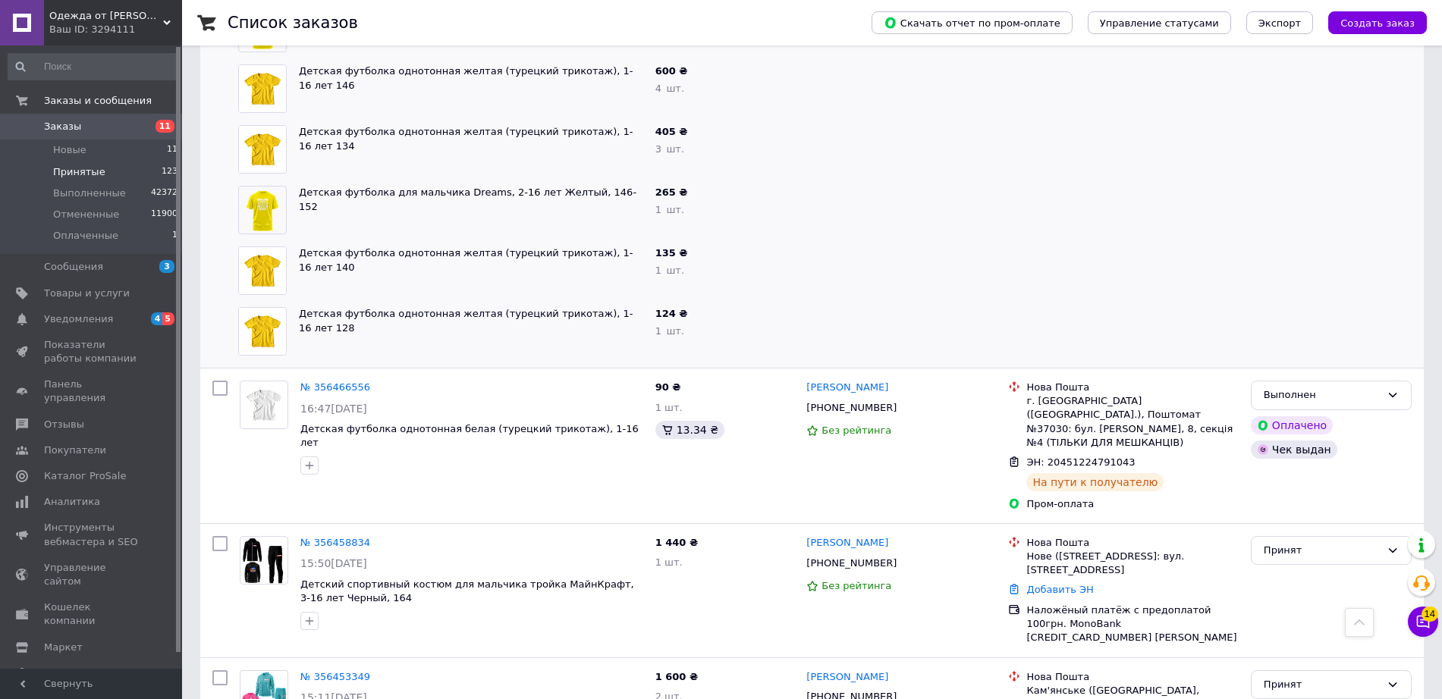
scroll to position [10762, 0]
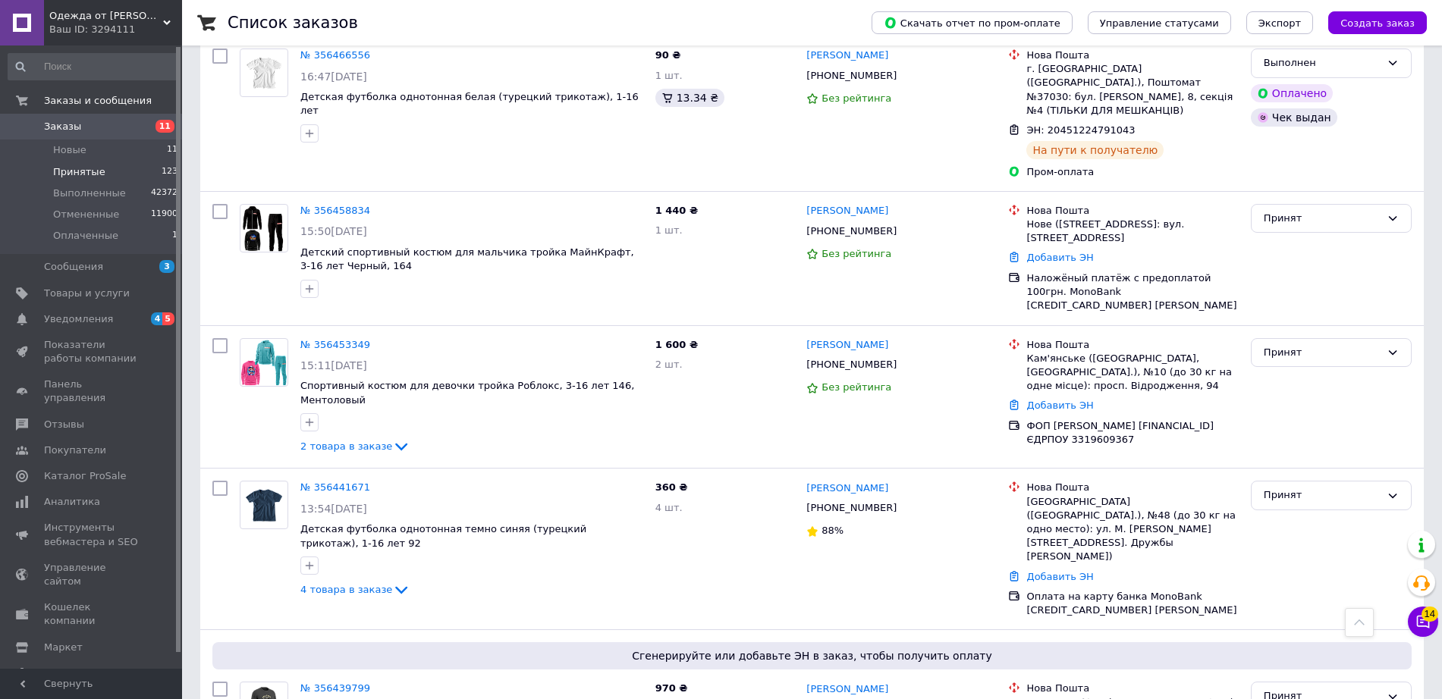
scroll to position [11099, 0]
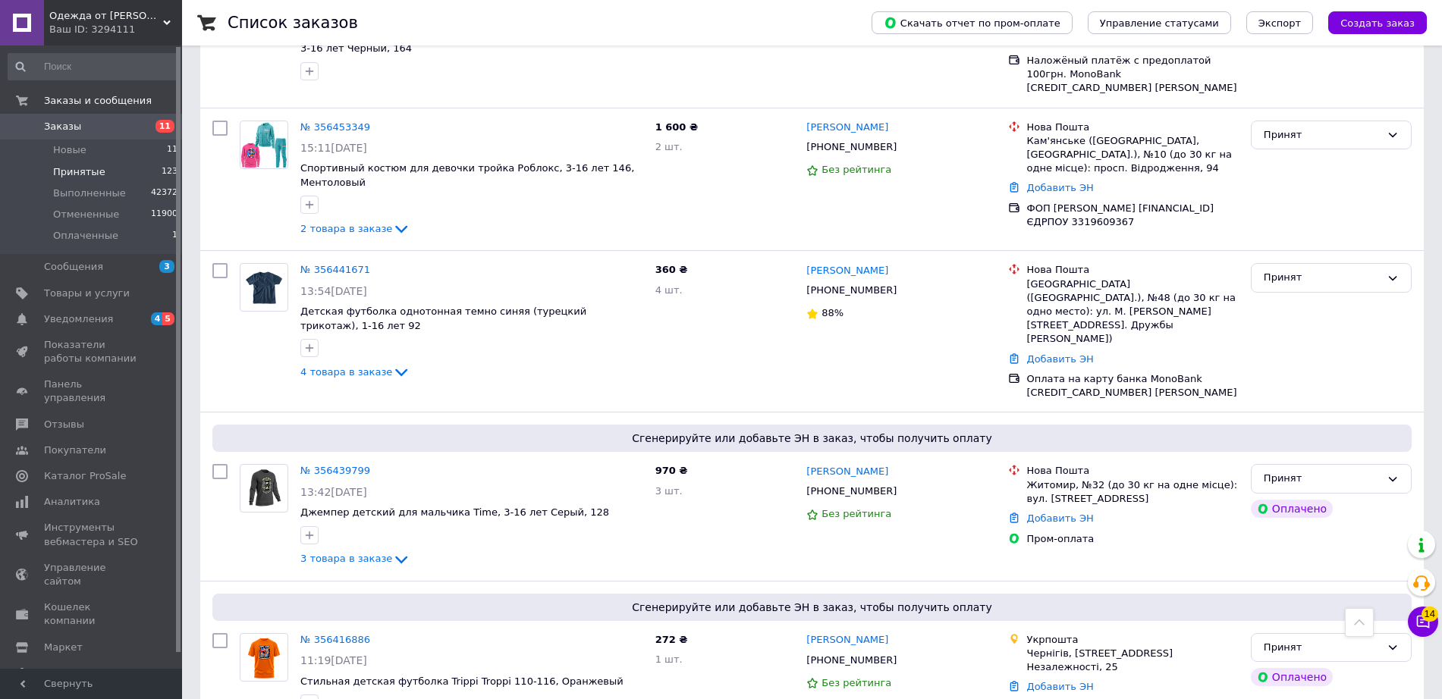
scroll to position [11289, 0]
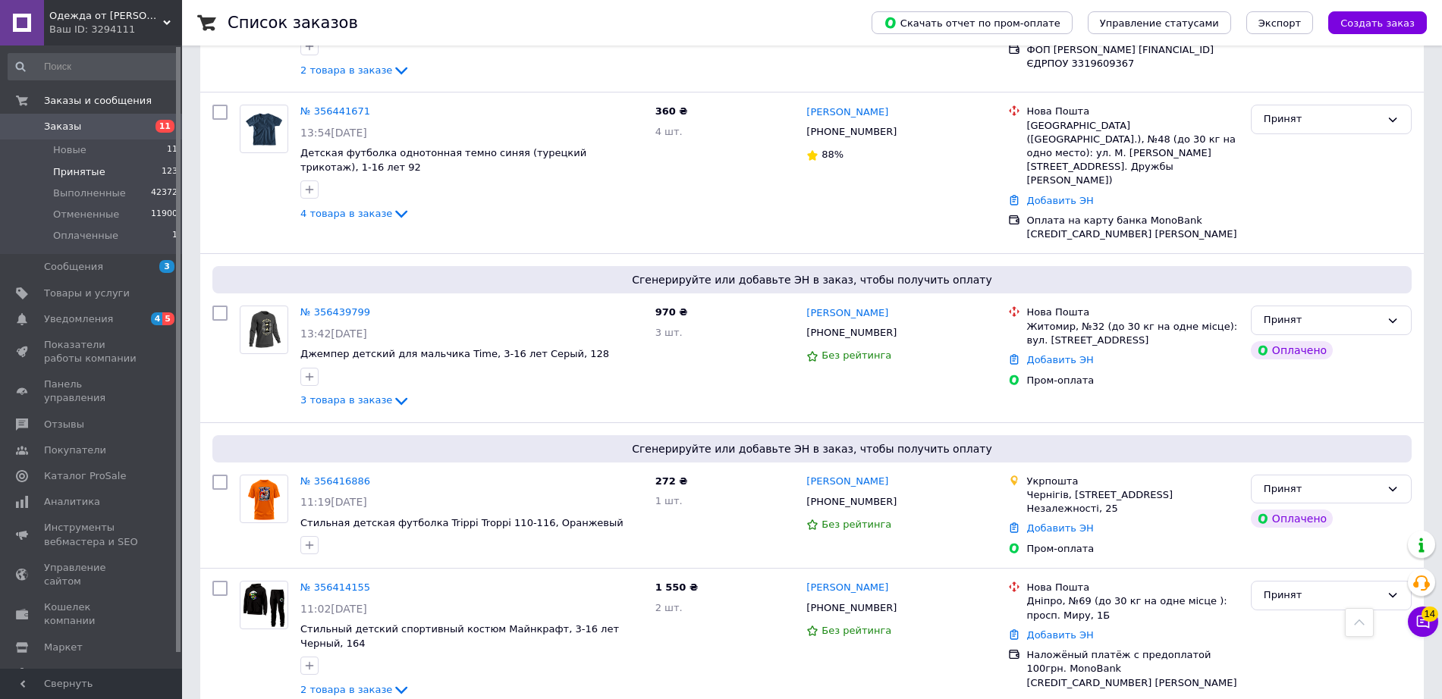
scroll to position [11429, 0]
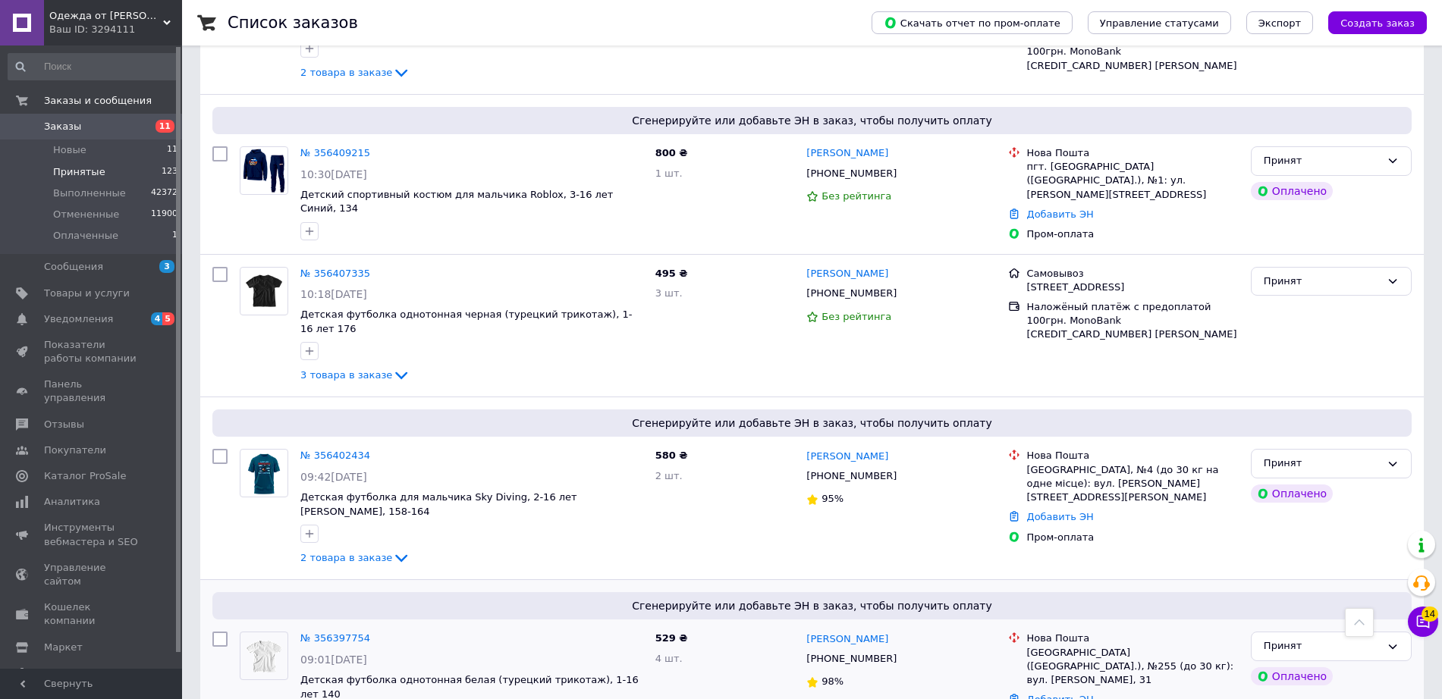
scroll to position [12060, 0]
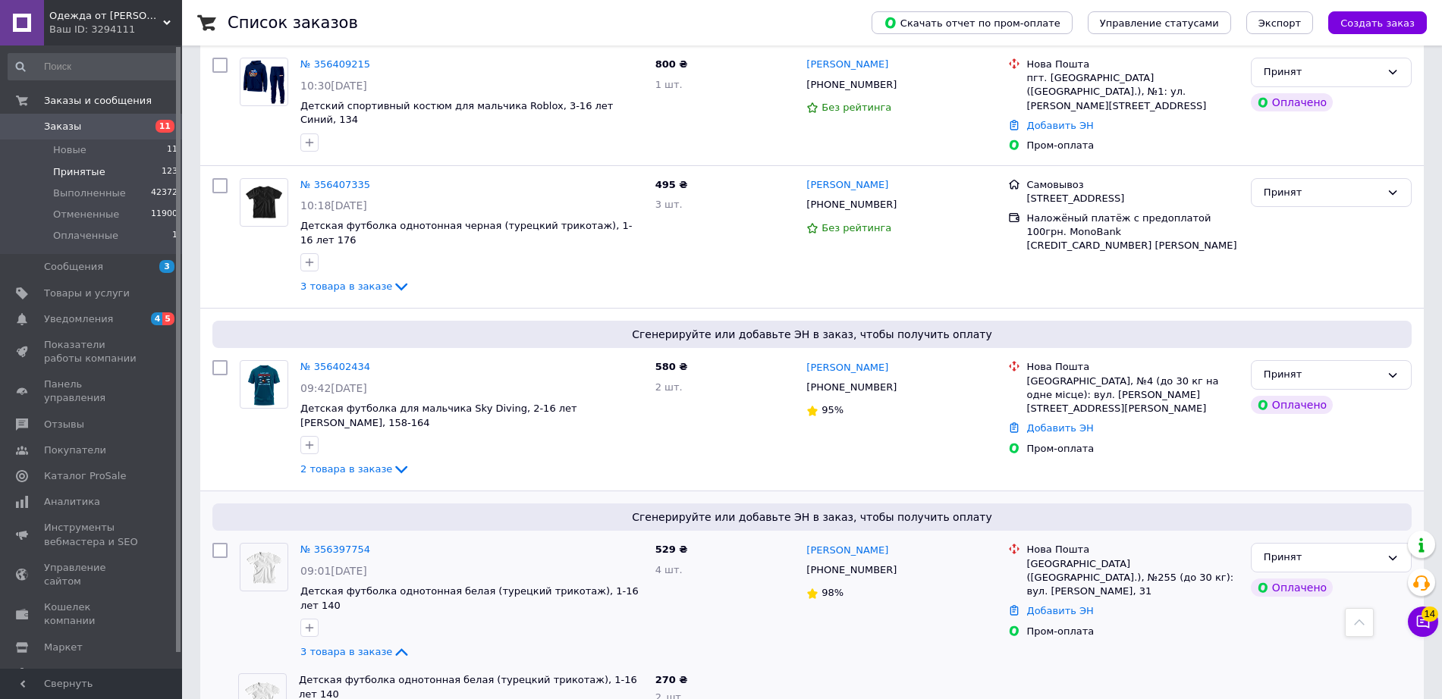
scroll to position [12313, 0]
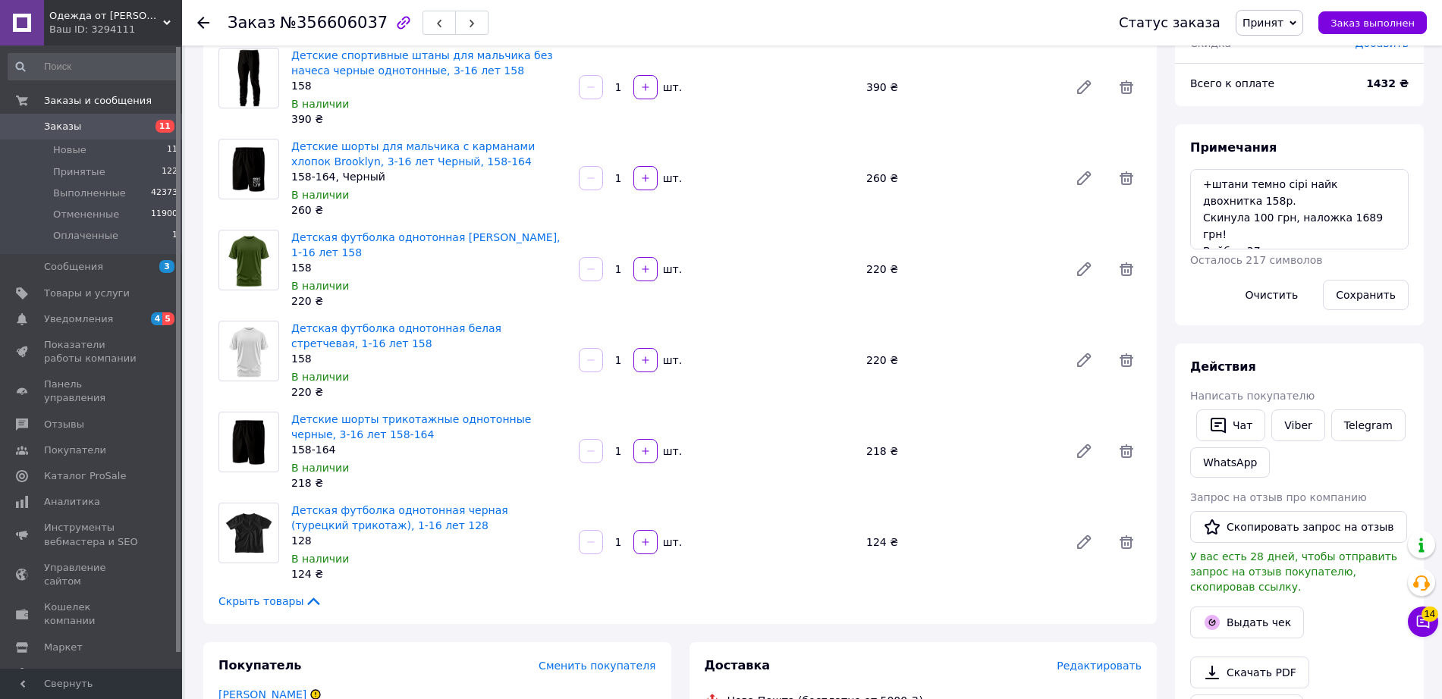
scroll to position [54, 0]
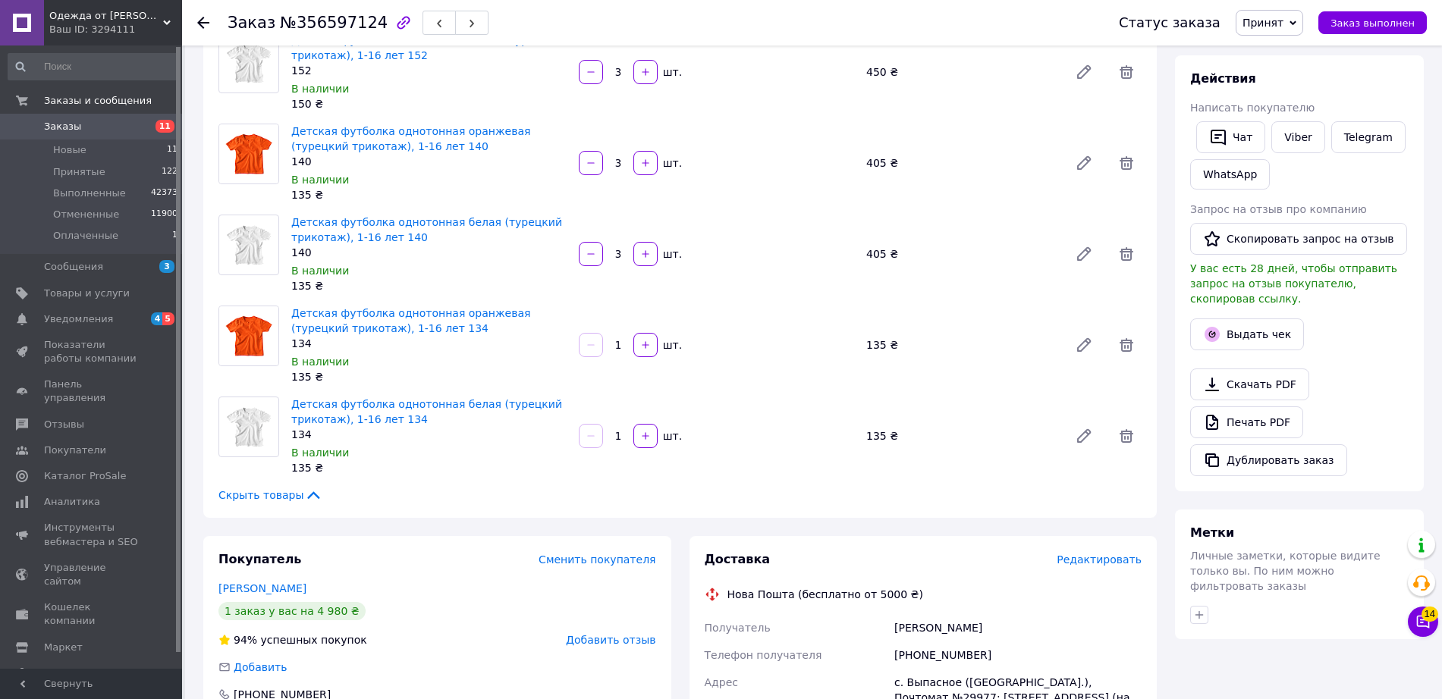
scroll to position [446, 0]
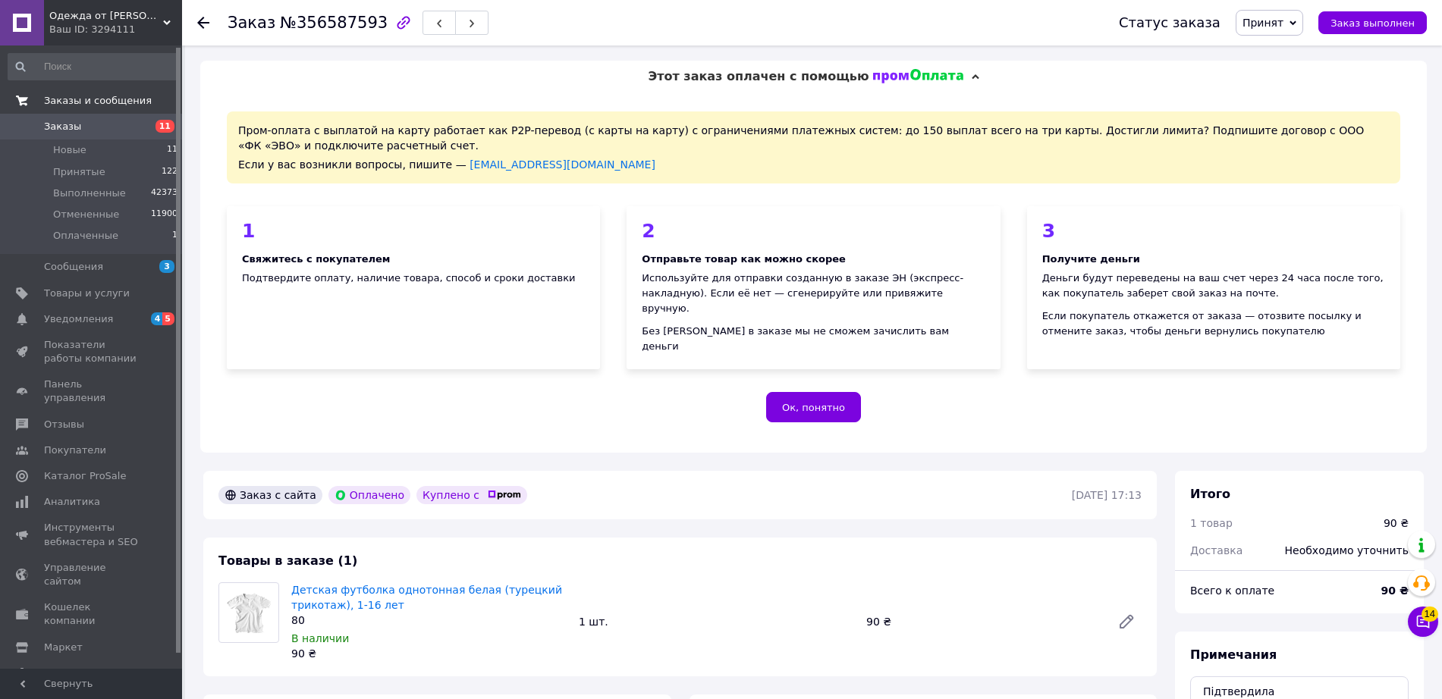
scroll to position [16, 0]
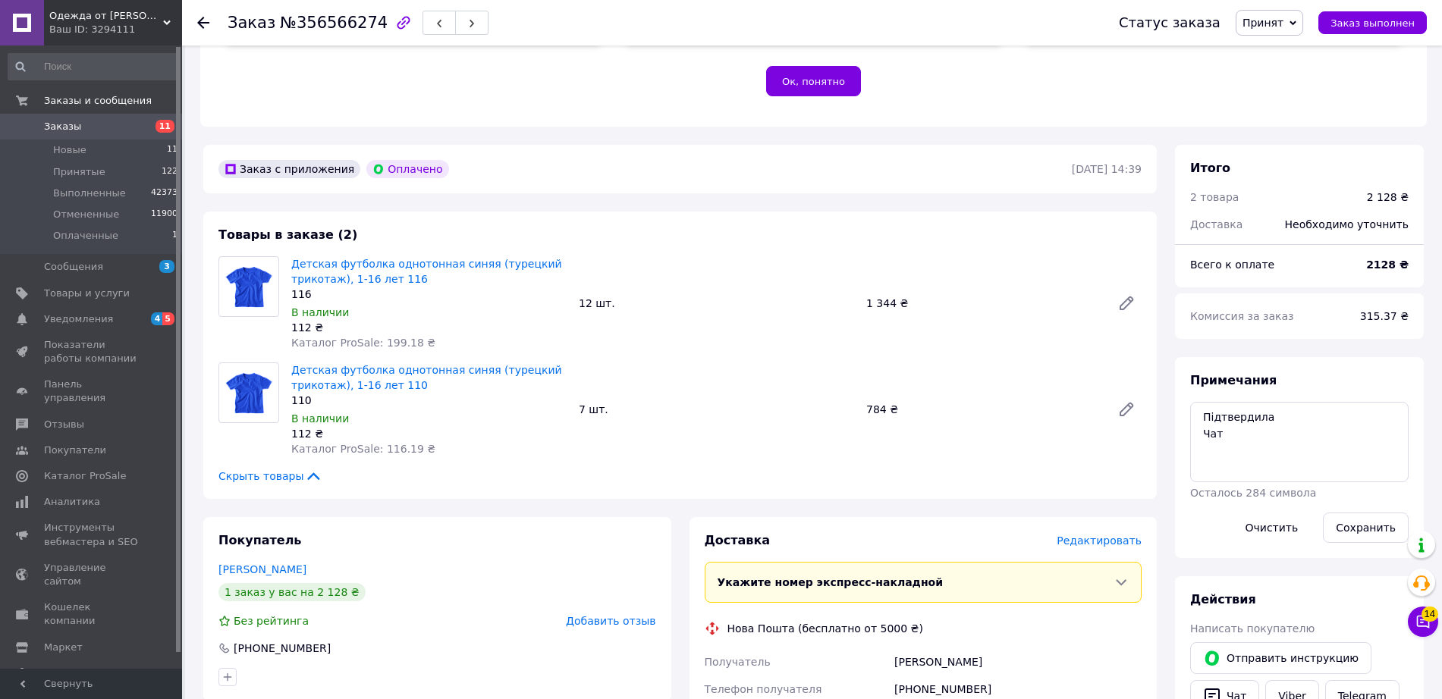
scroll to position [341, 0]
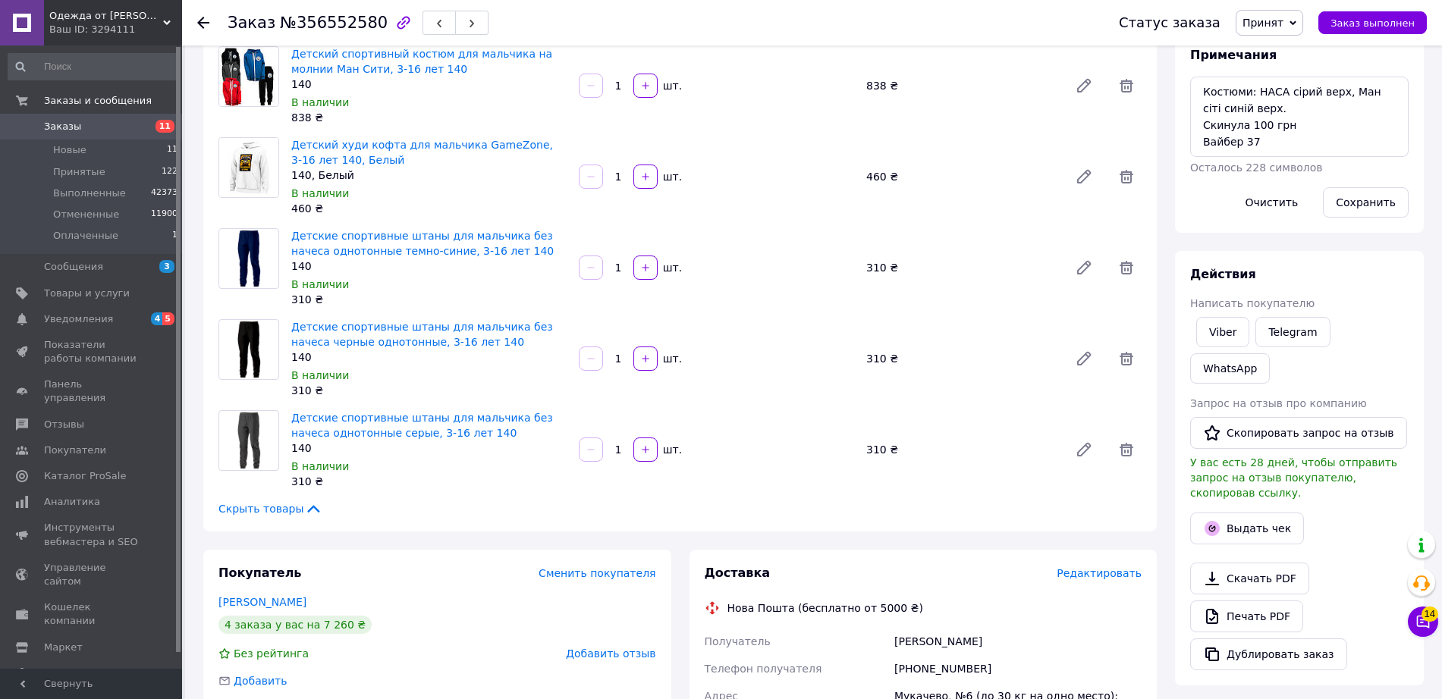
scroll to position [253, 0]
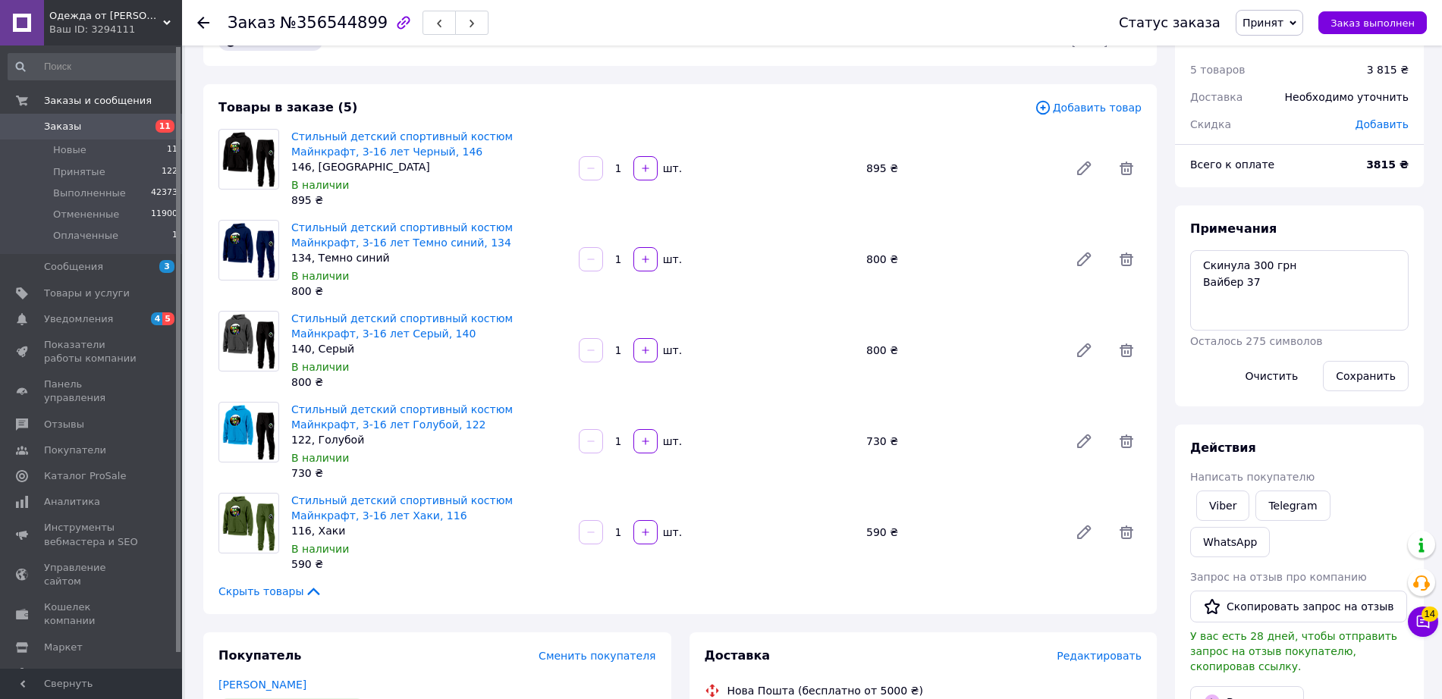
scroll to position [38, 0]
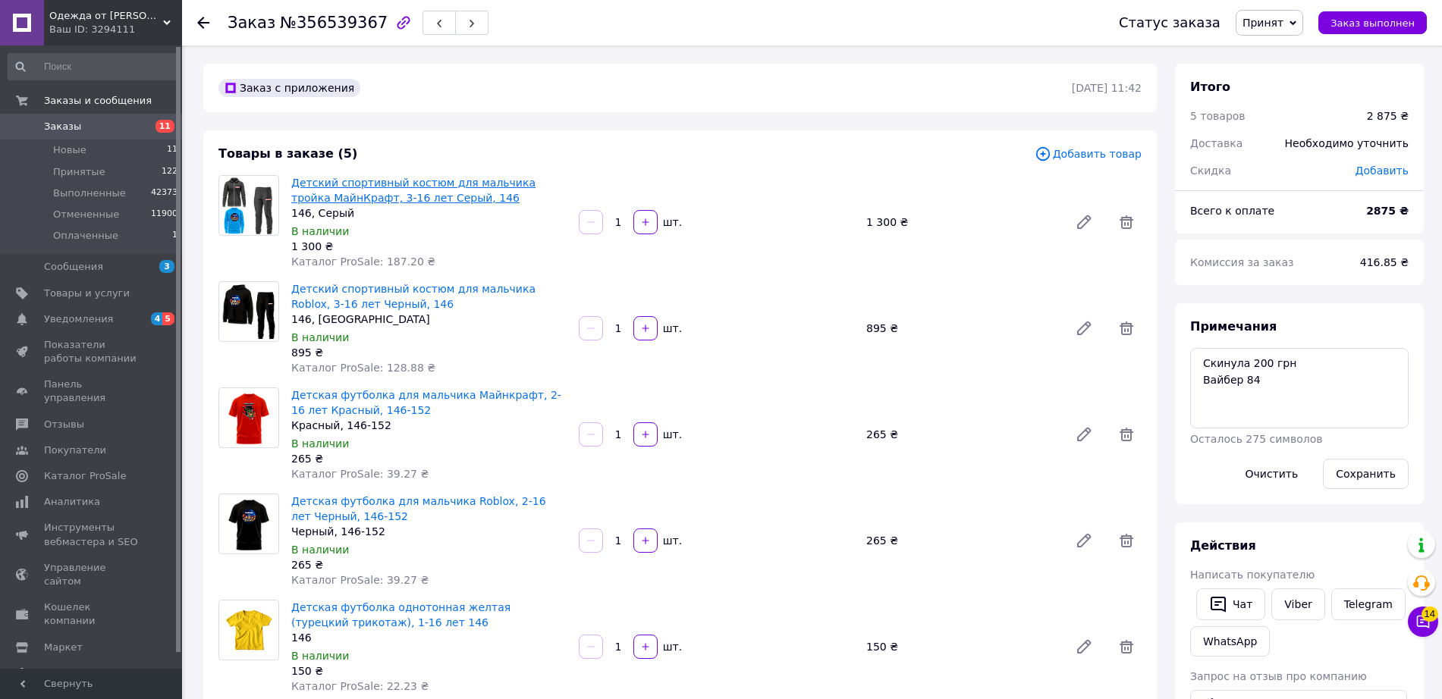
click at [319, 201] on link "Детский спортивный костюм для мальчика тройка МайнКрафт, 3-16 лет Серый, 146" at bounding box center [413, 190] width 244 height 27
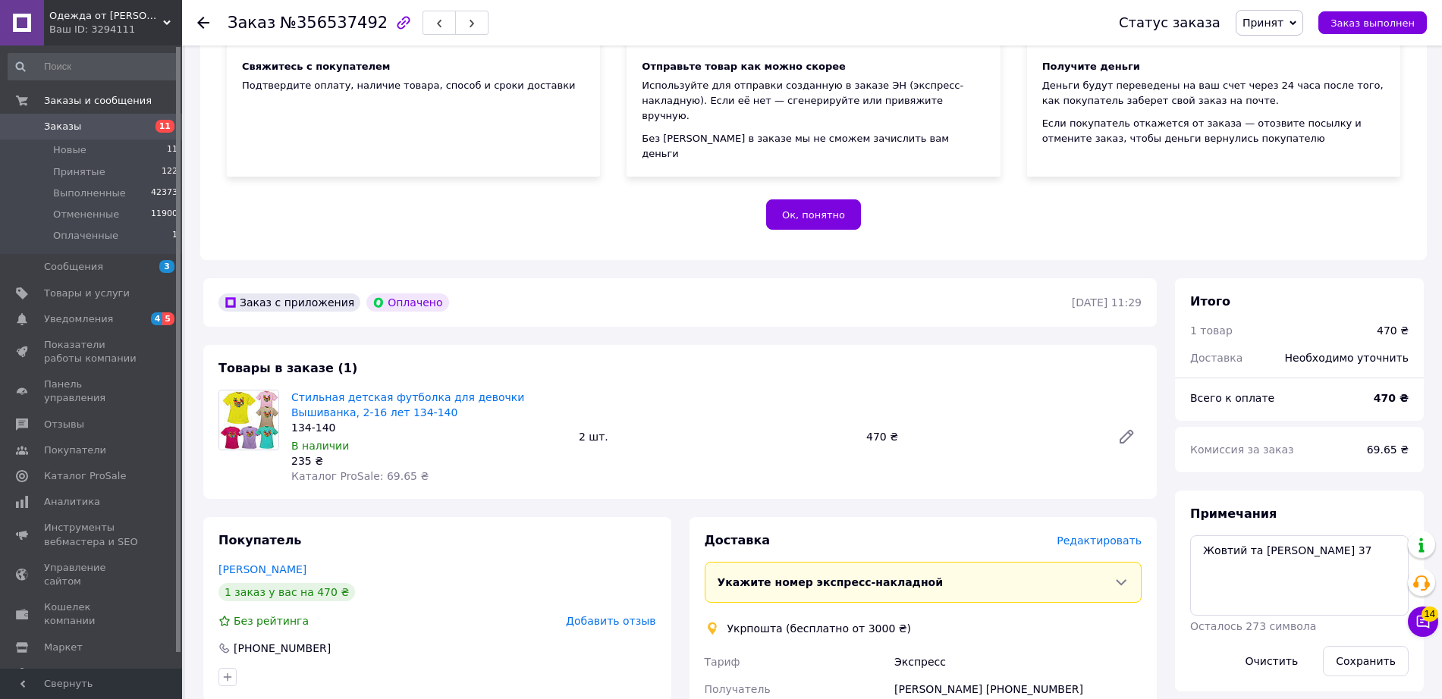
scroll to position [202, 0]
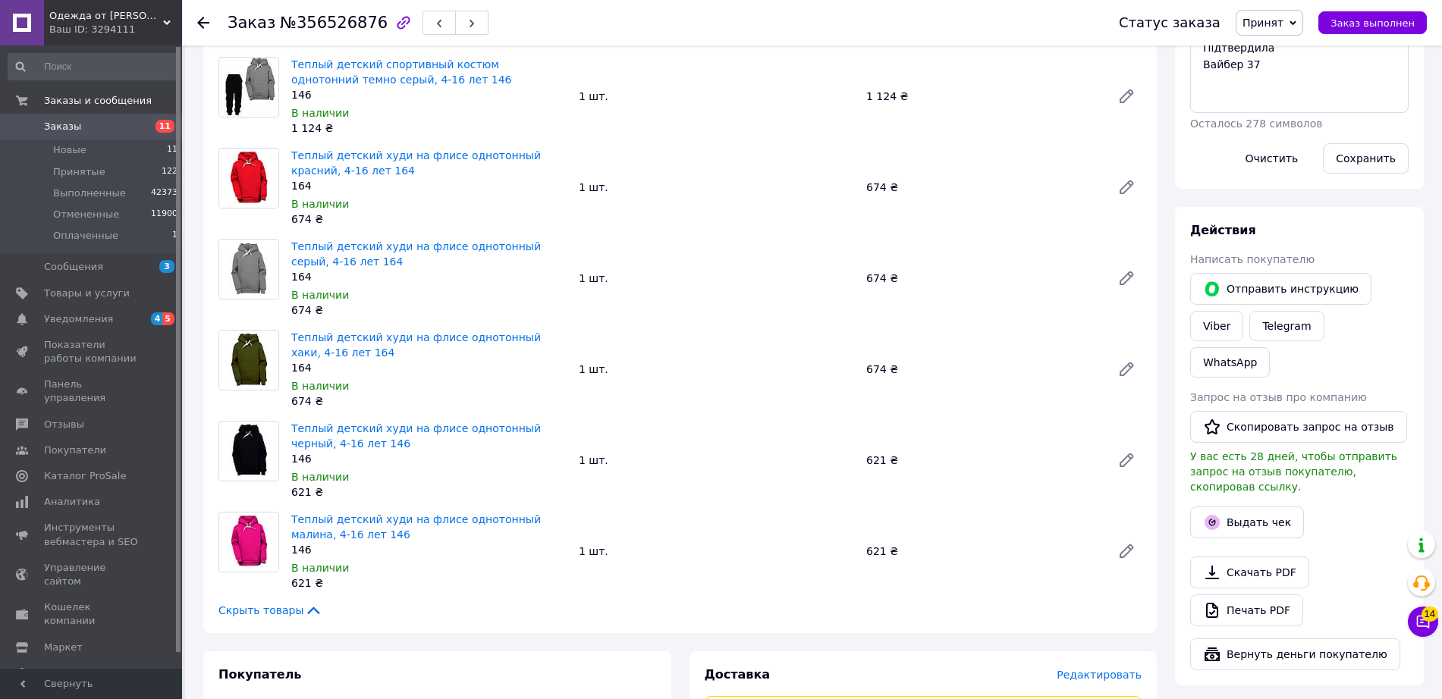
scroll to position [601, 0]
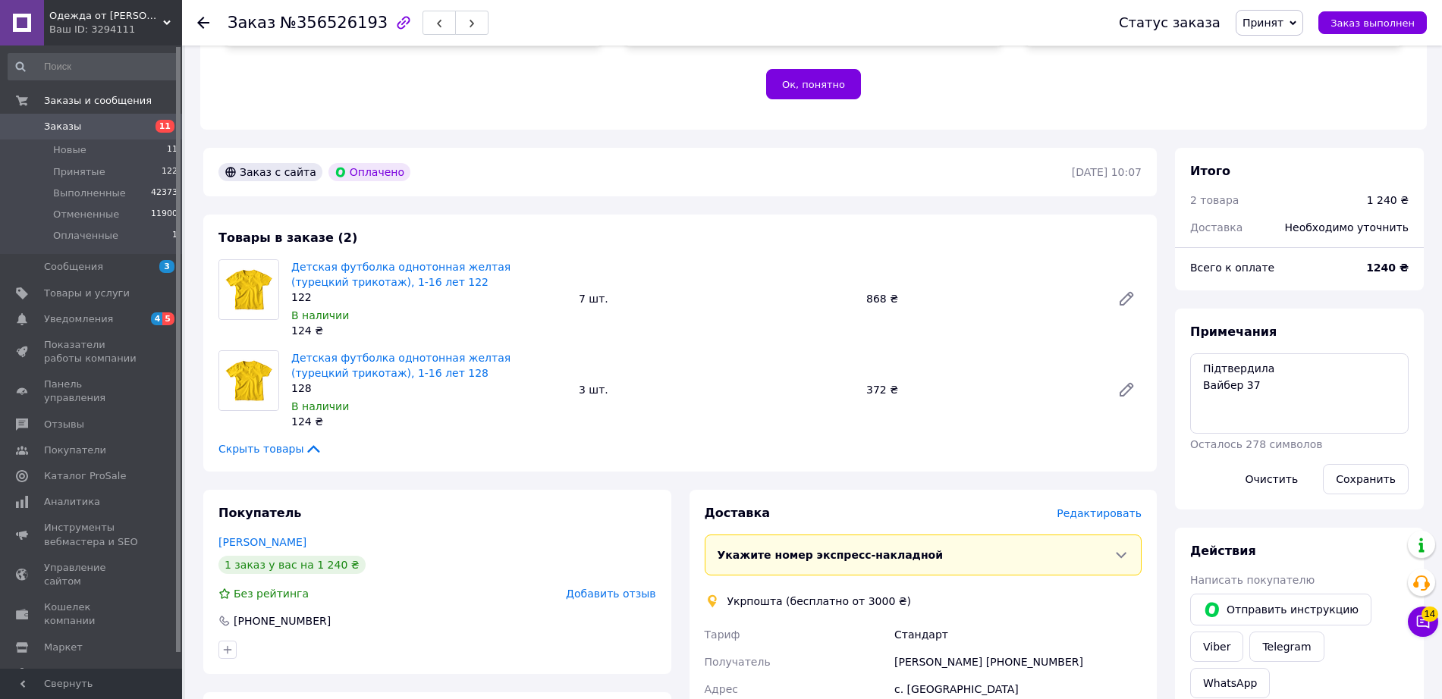
scroll to position [306, 0]
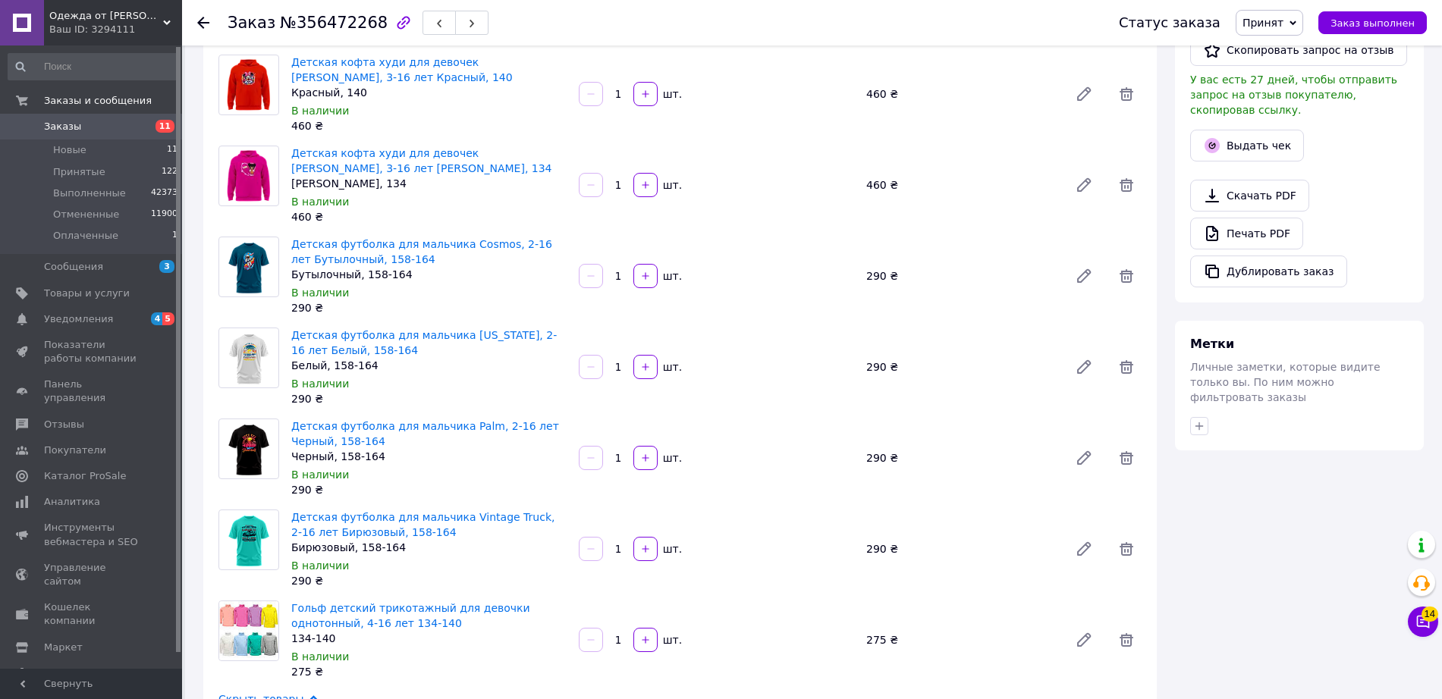
scroll to position [582, 0]
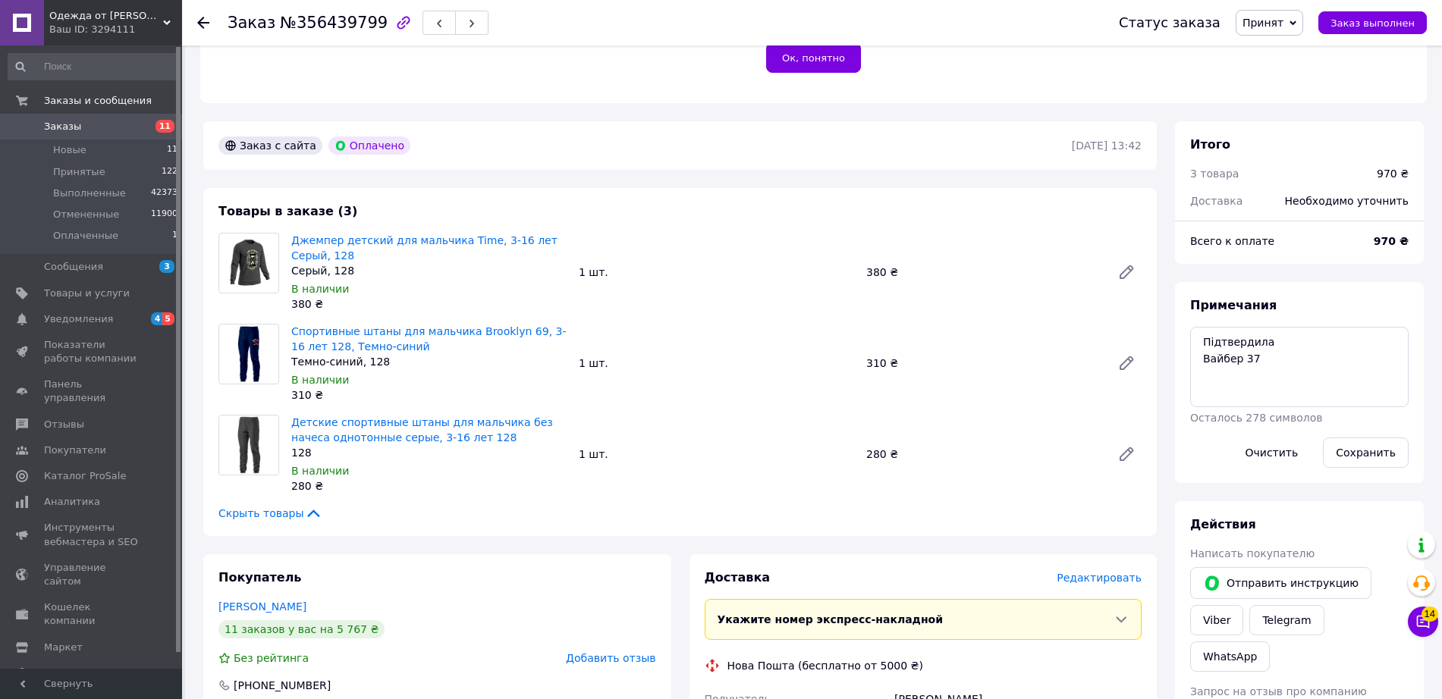
scroll to position [350, 0]
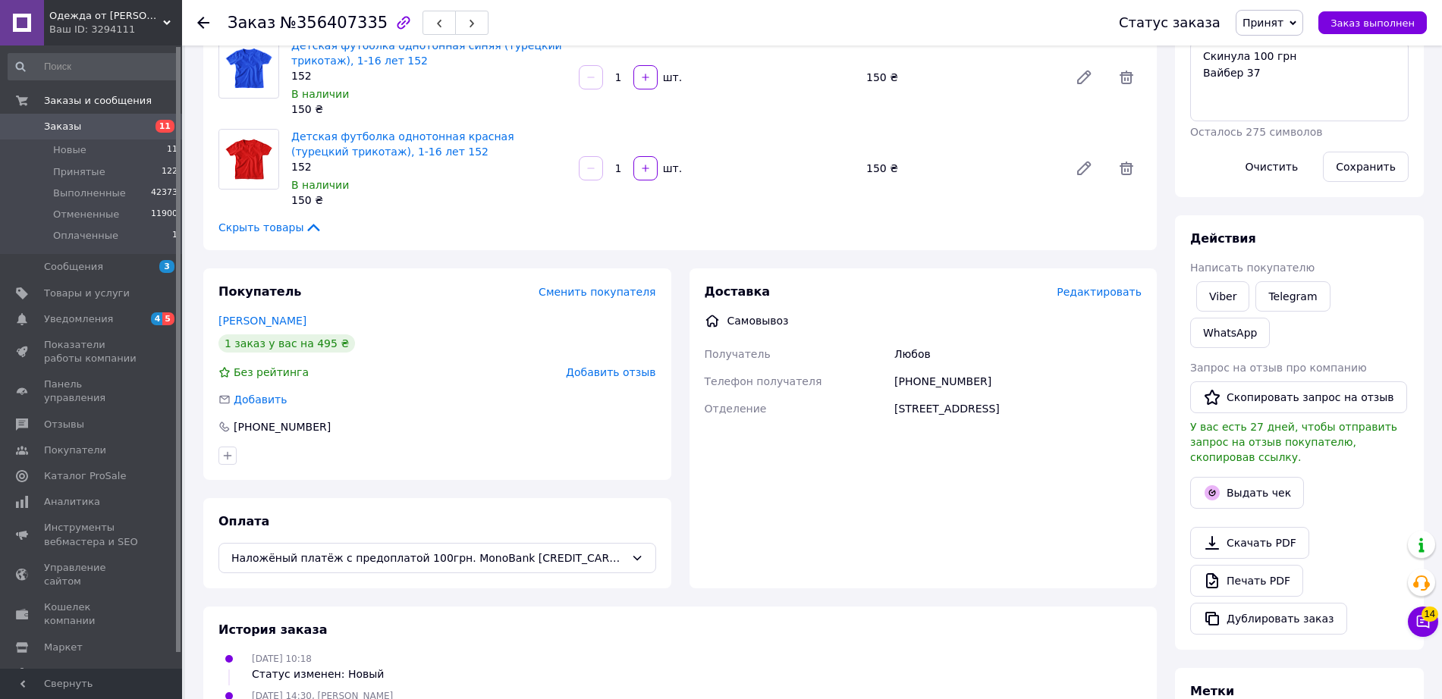
scroll to position [240, 0]
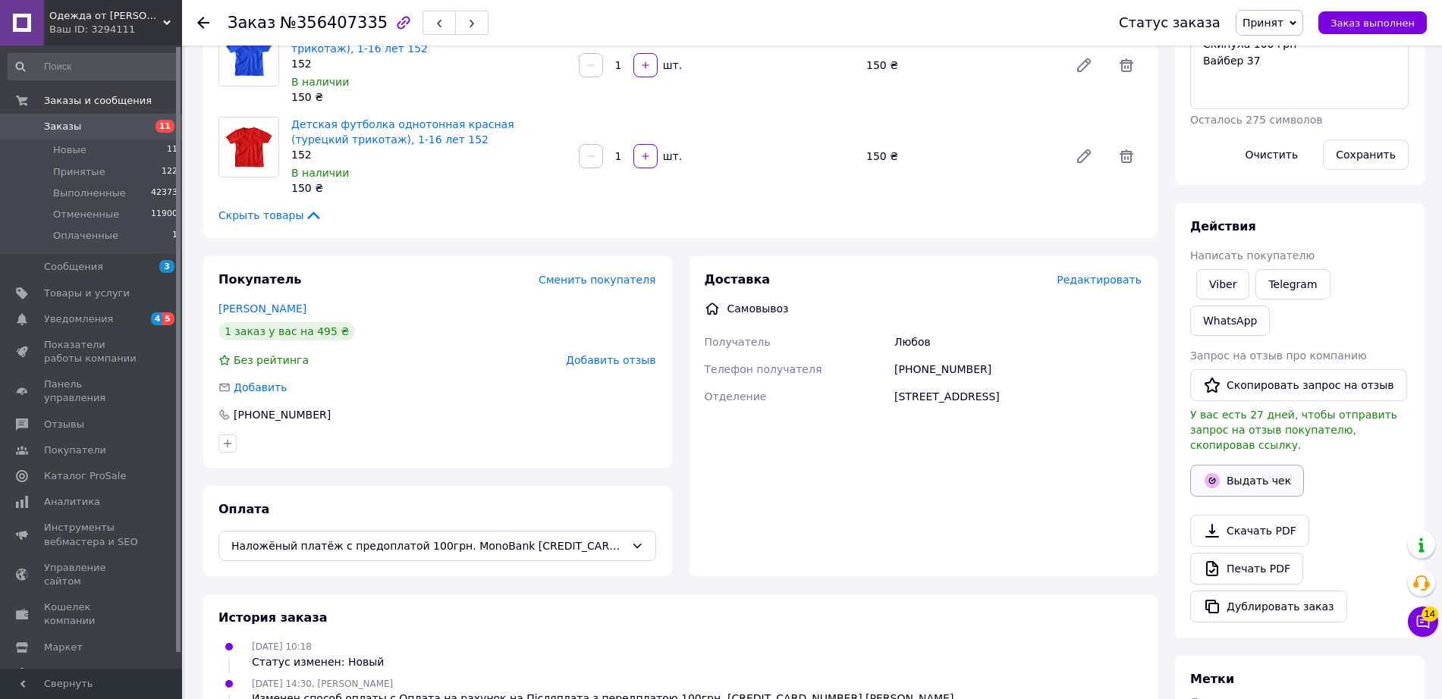
click at [1205, 473] on icon "button" at bounding box center [1211, 480] width 15 height 15
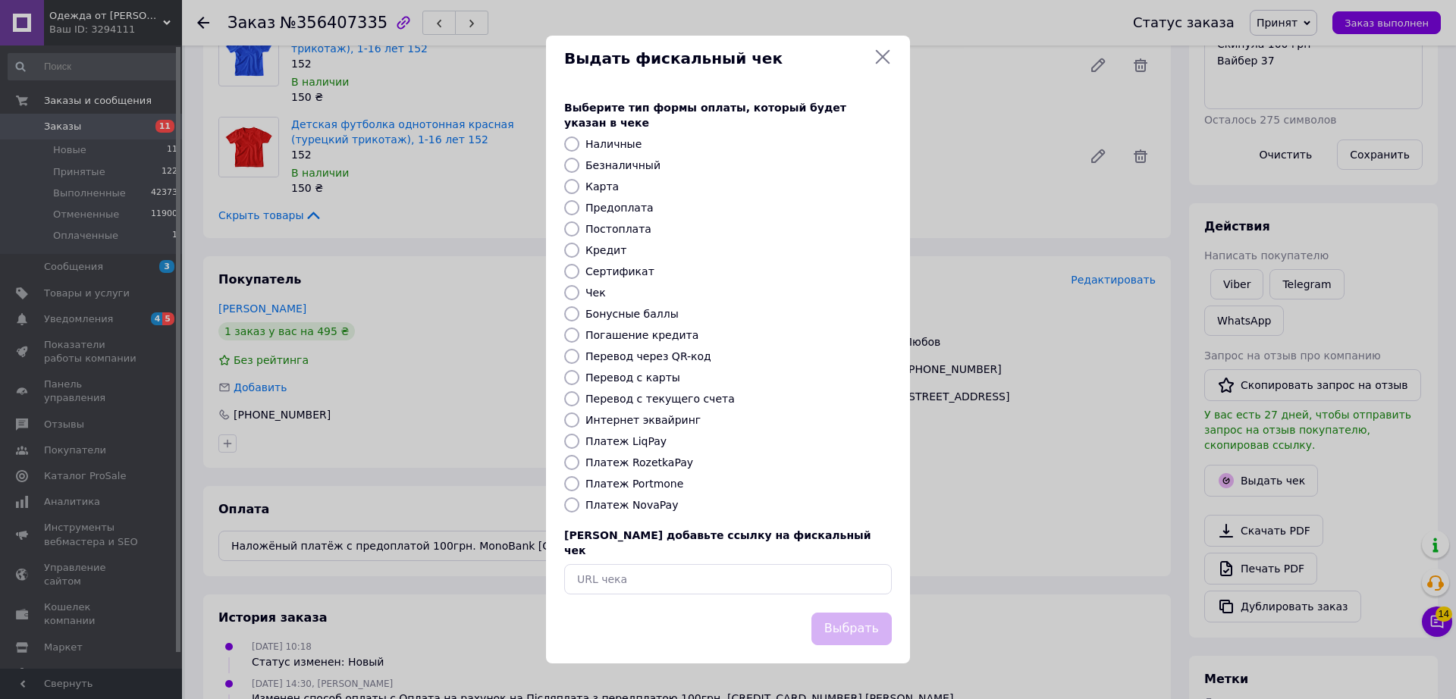
click at [610, 165] on label "Безналичный" at bounding box center [622, 165] width 75 height 12
click at [579, 165] on input "Безналичный" at bounding box center [571, 165] width 15 height 15
radio input "true"
click at [853, 622] on button "Выбрать" at bounding box center [851, 629] width 80 height 33
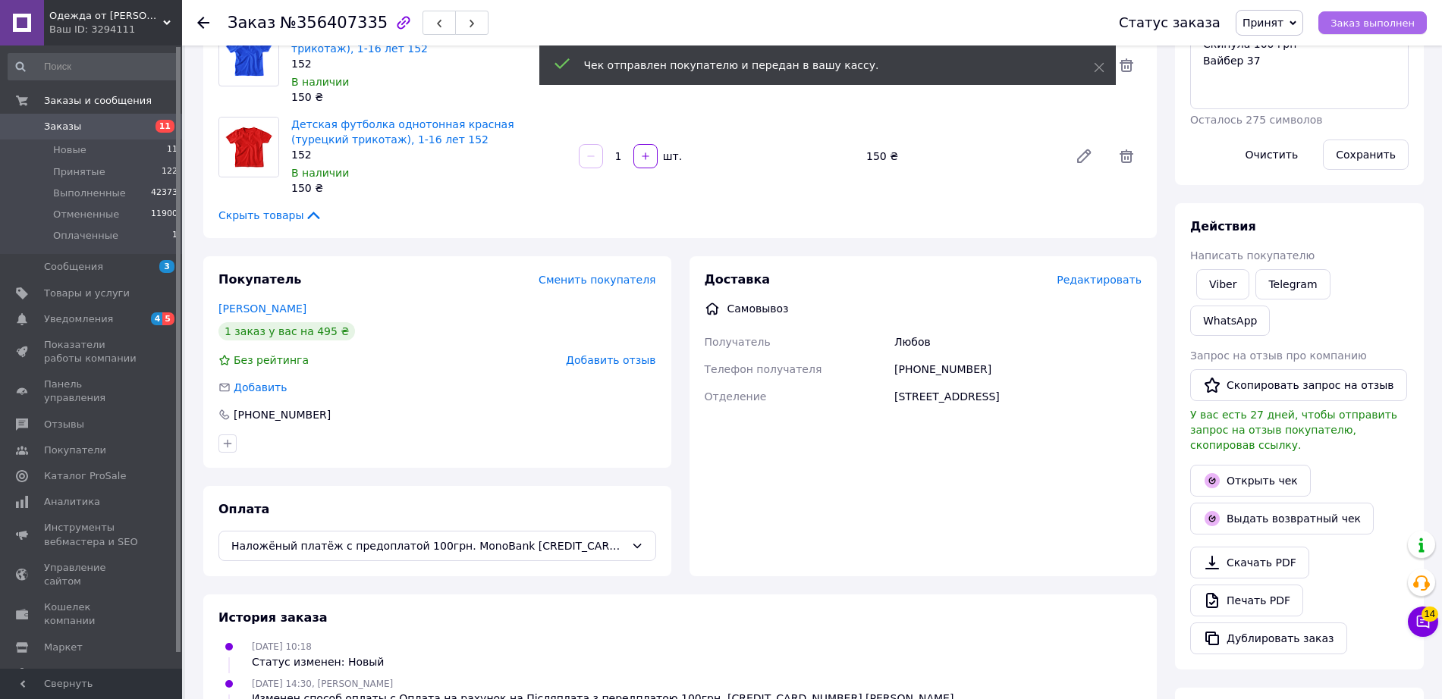
click at [1369, 17] on span "Заказ выполнен" at bounding box center [1372, 22] width 84 height 11
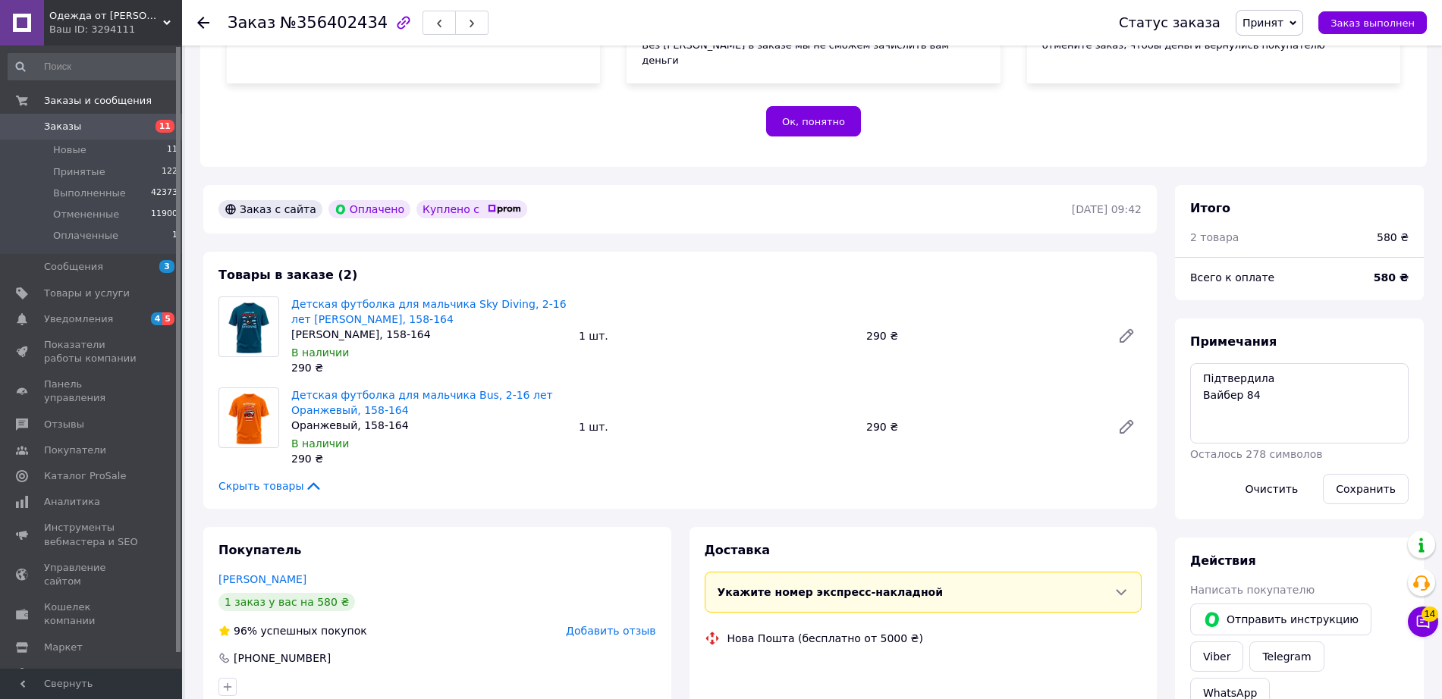
scroll to position [294, 0]
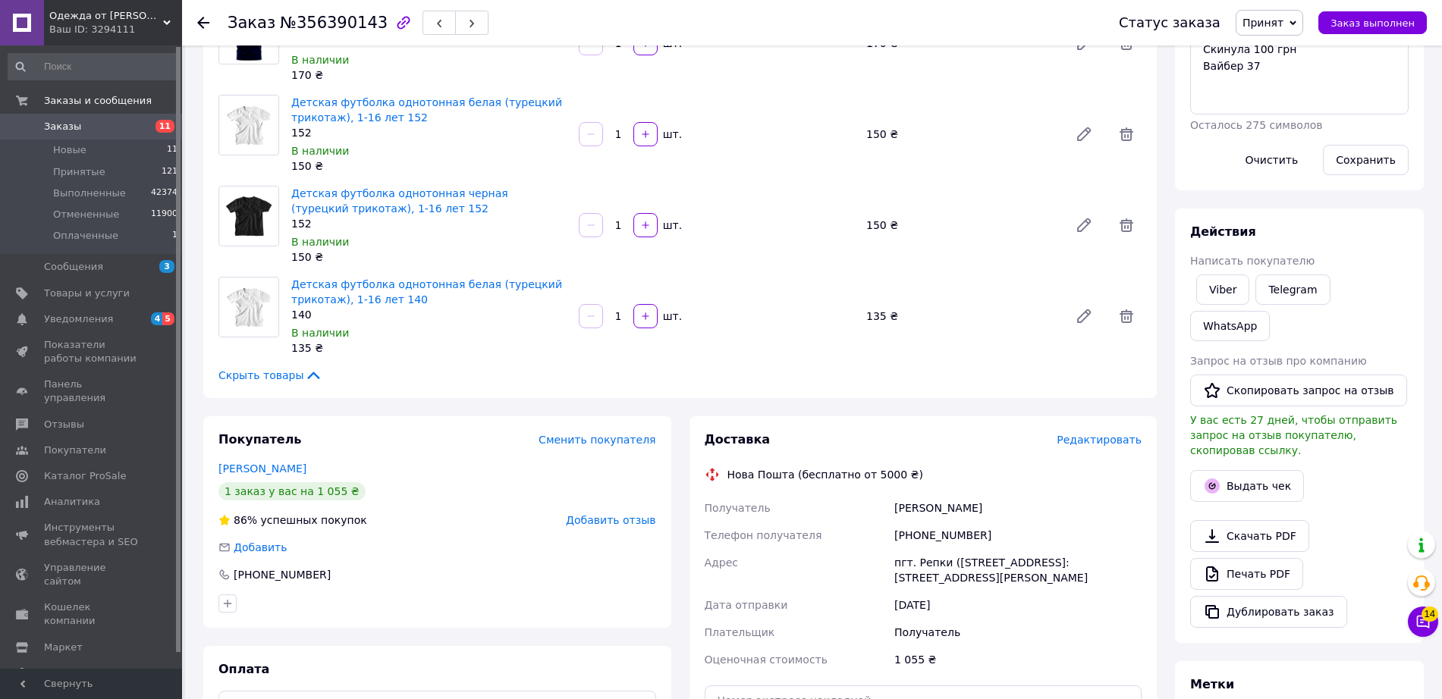
scroll to position [287, 0]
